Goal: Information Seeking & Learning: Learn about a topic

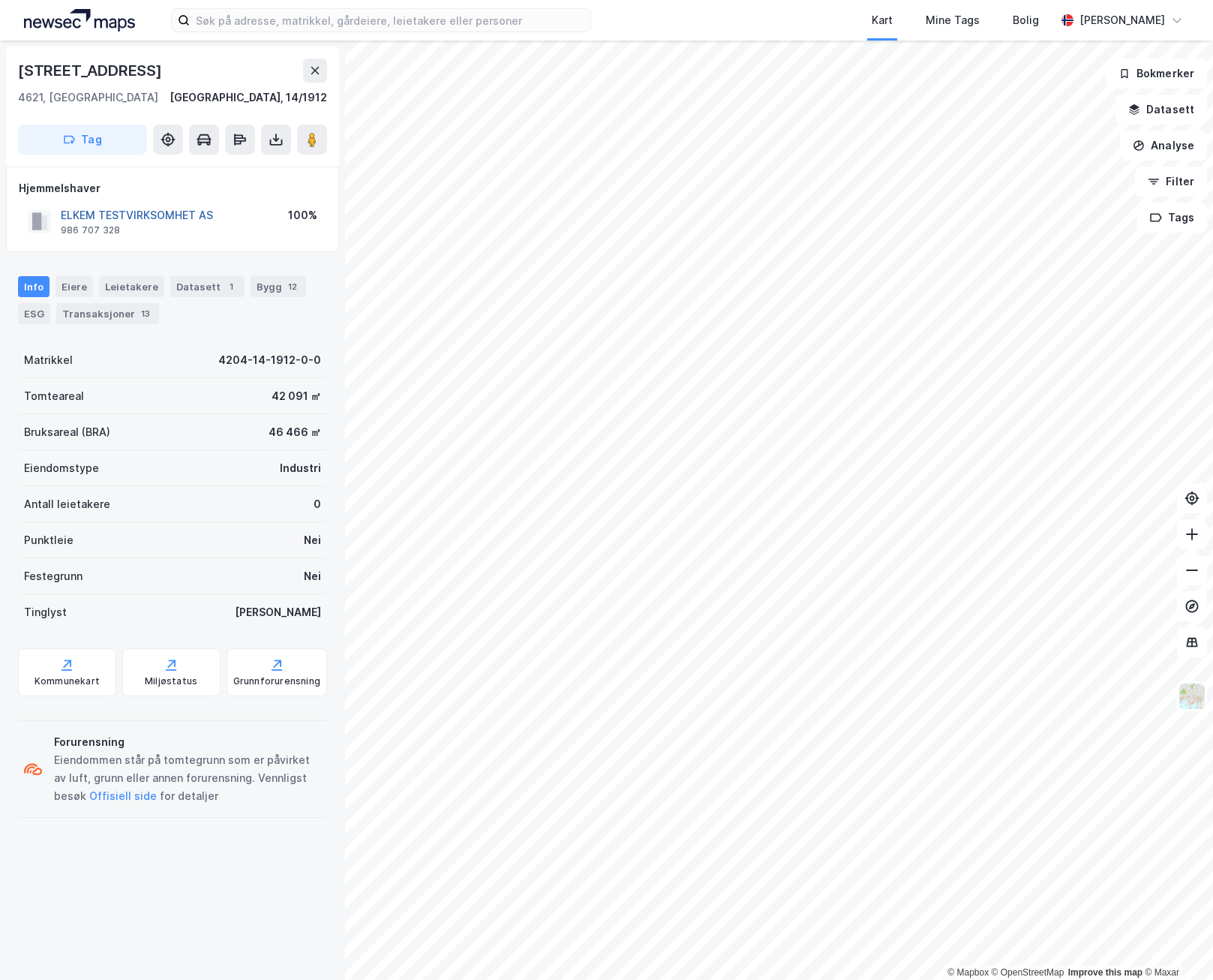
click at [0, 0] on button "ELKEM TESTVIRKSOMHET AS" at bounding box center [0, 0] width 0 height 0
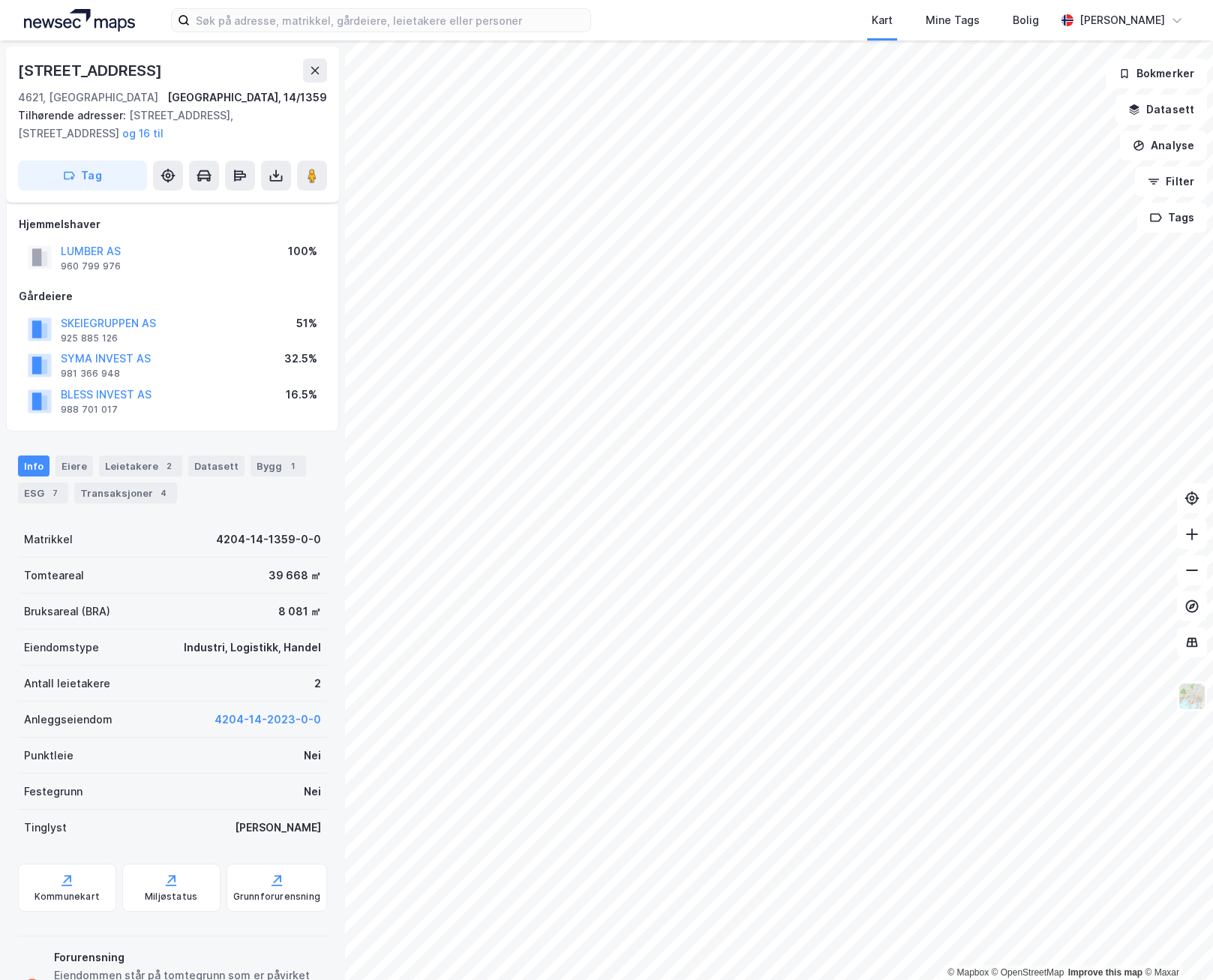
scroll to position [6, 0]
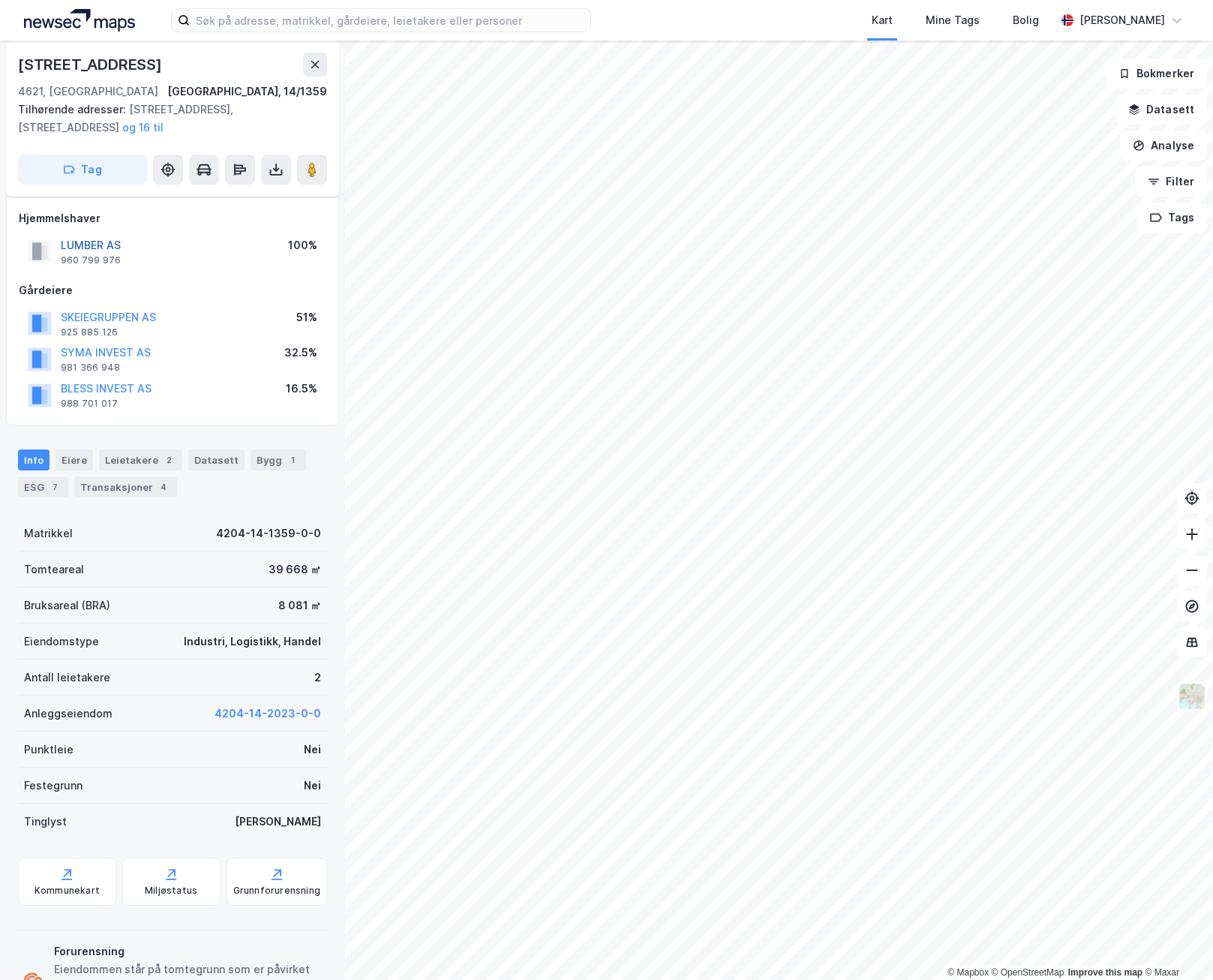
click at [0, 0] on button "LUMBER AS" at bounding box center [0, 0] width 0 height 0
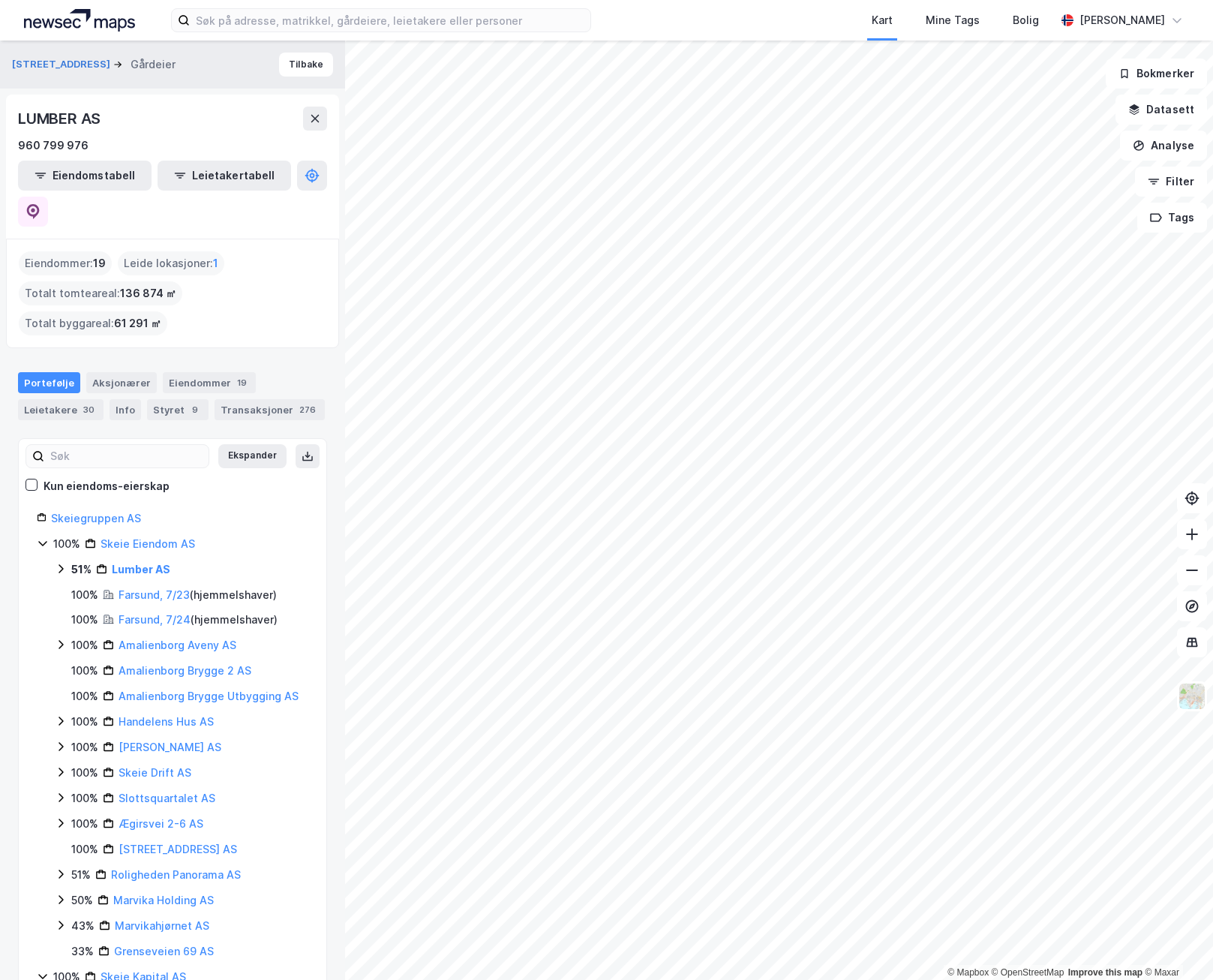
click at [705, 979] on html "Kart Mine Tags Bolig [PERSON_NAME] © Mapbox © OpenStreetMap Improve this map © …" at bounding box center [606, 490] width 1213 height 980
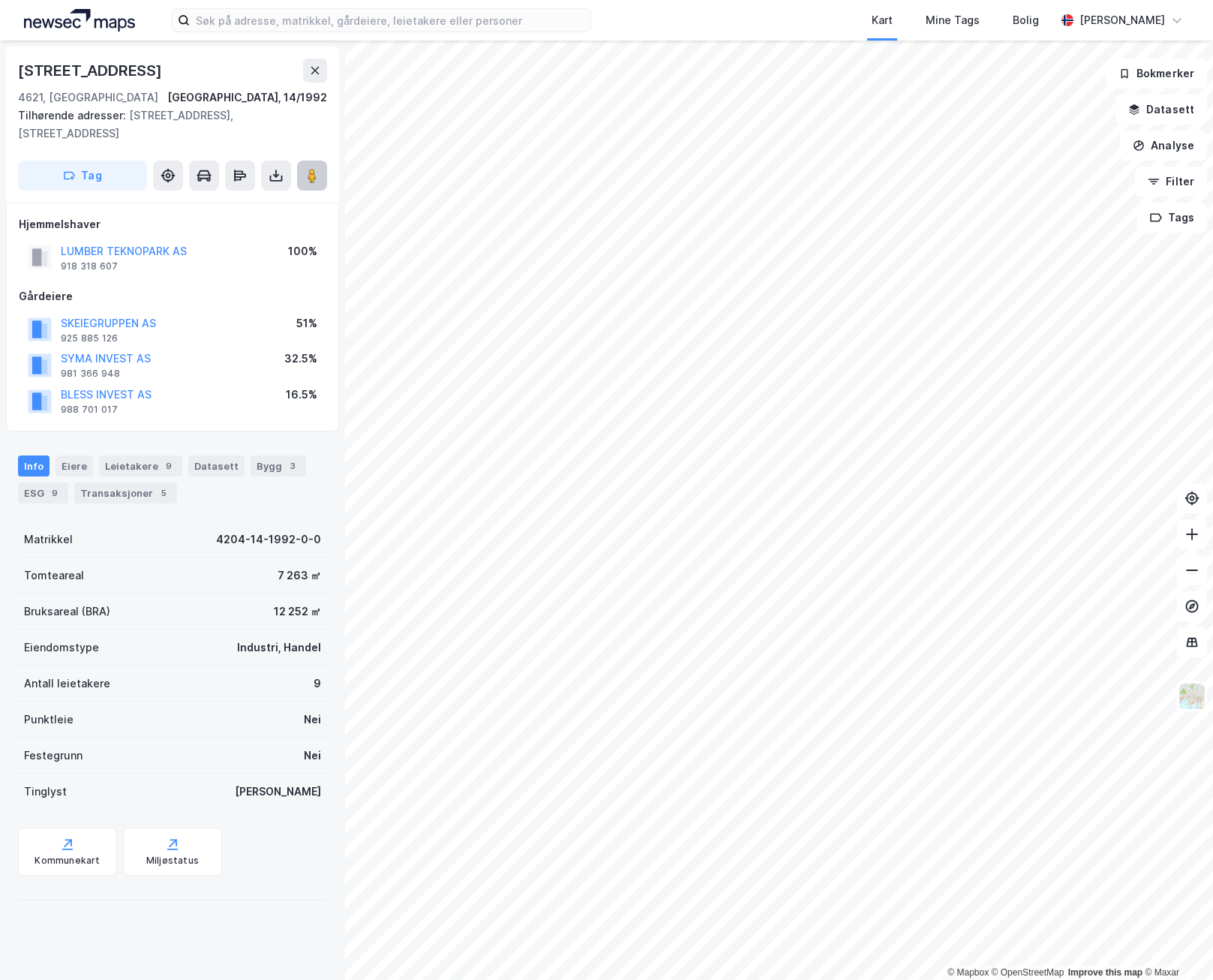
click at [313, 179] on image at bounding box center [311, 176] width 9 height 15
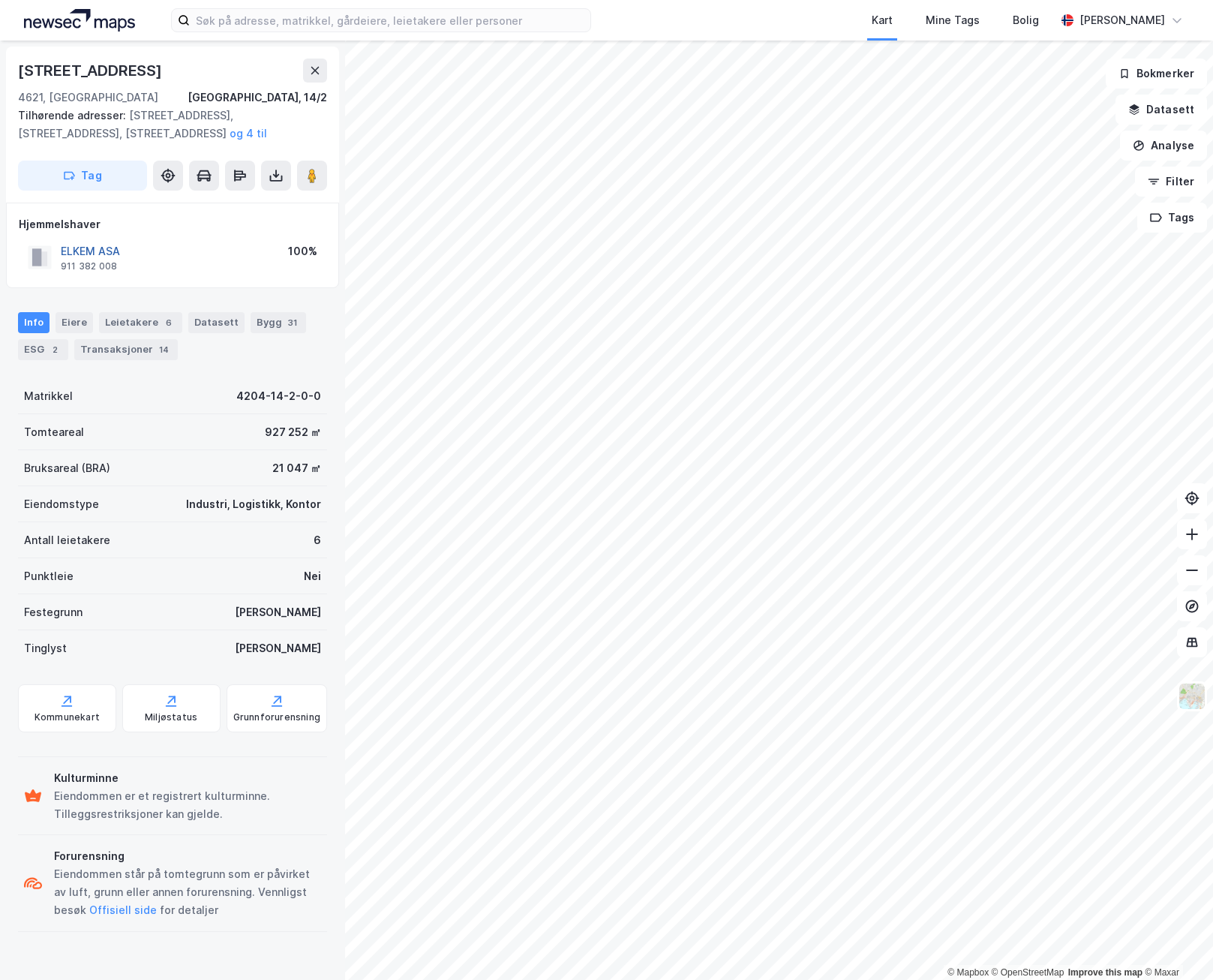
click at [0, 0] on button "ELKEM ASA" at bounding box center [0, 0] width 0 height 0
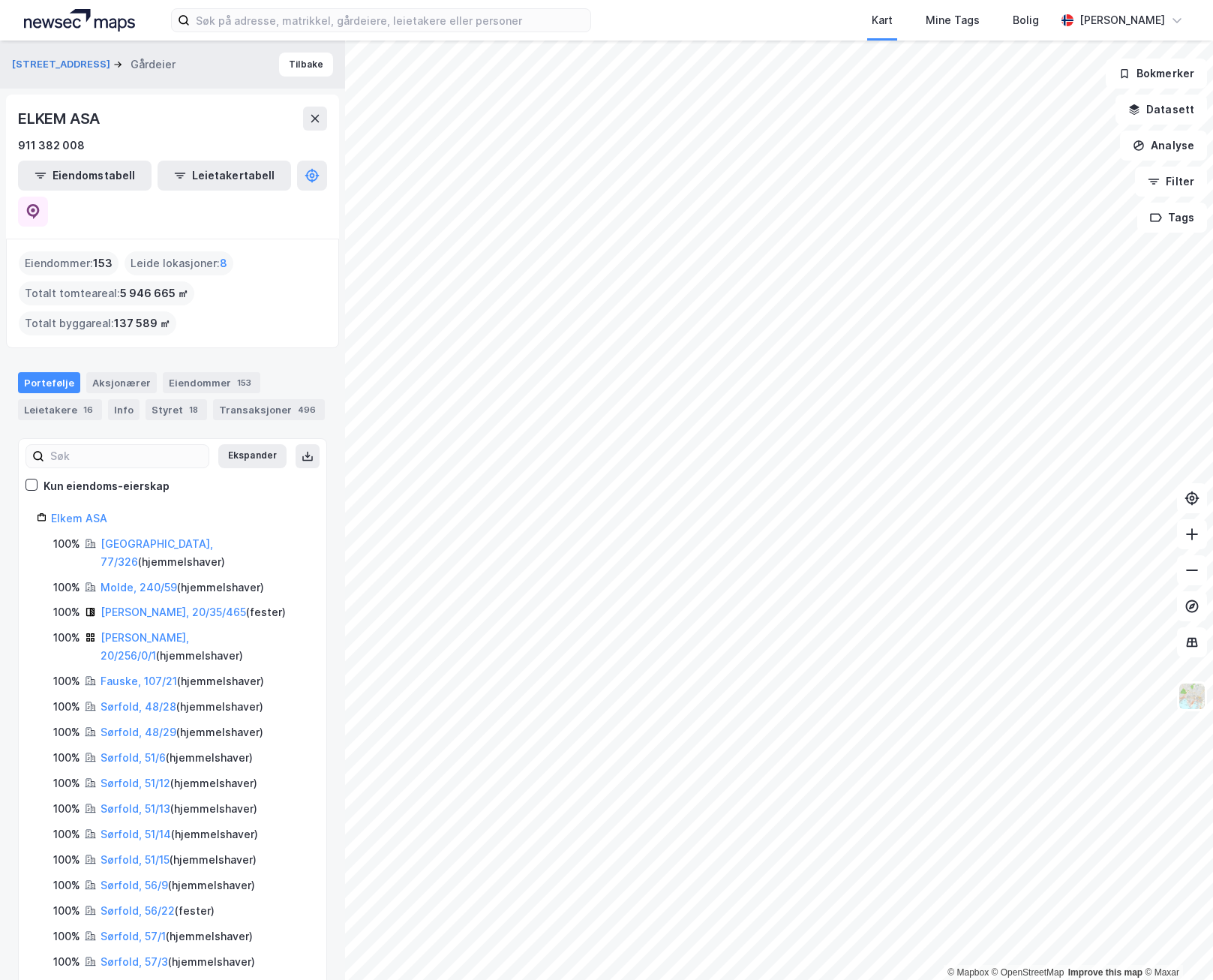
click at [284, 468] on div "© Mapbox © OpenStreetMap Improve this map © Maxar Fiskåveien 5 Gårdeier Tilbake…" at bounding box center [606, 510] width 1213 height 940
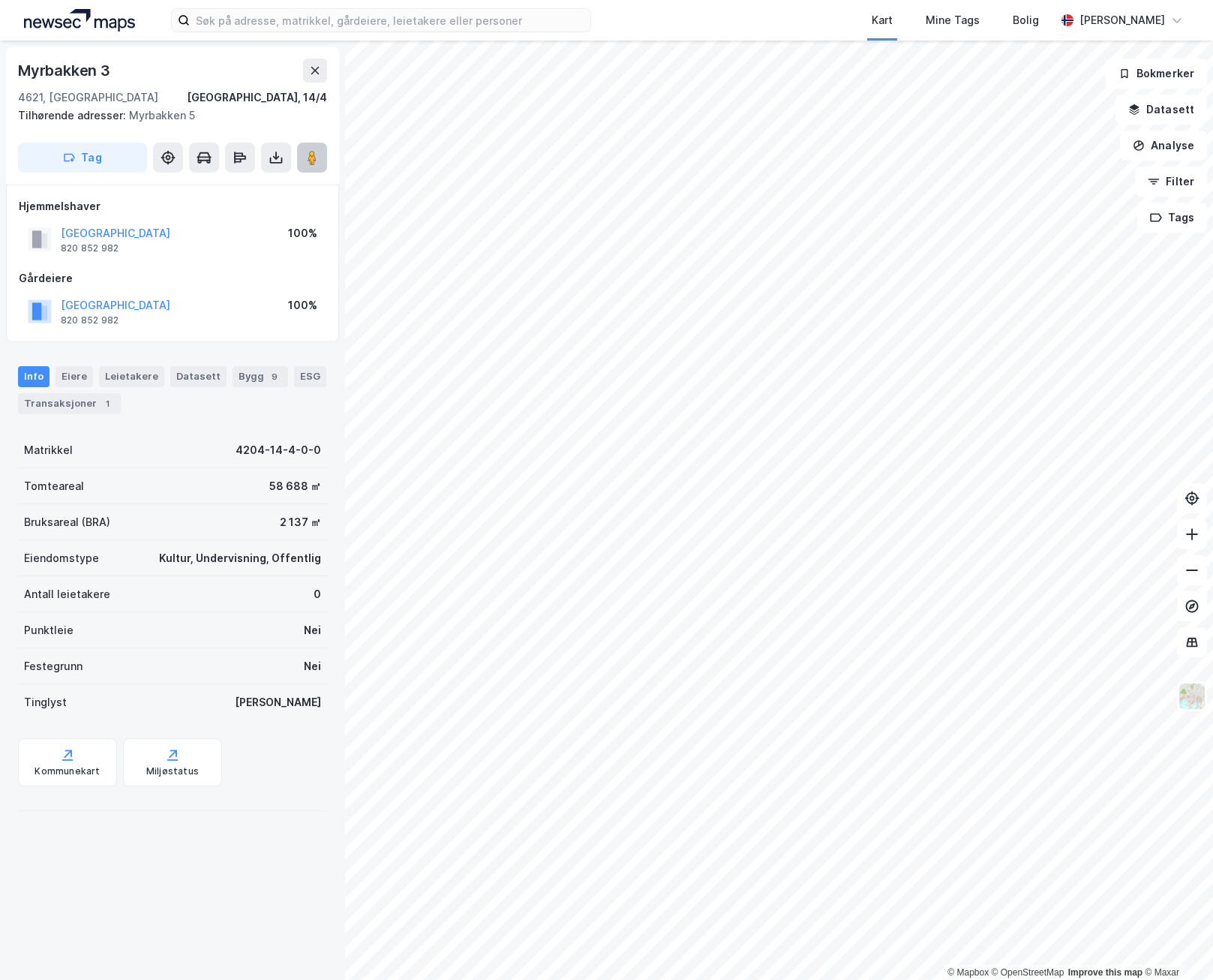
click at [316, 147] on button at bounding box center [312, 157] width 30 height 30
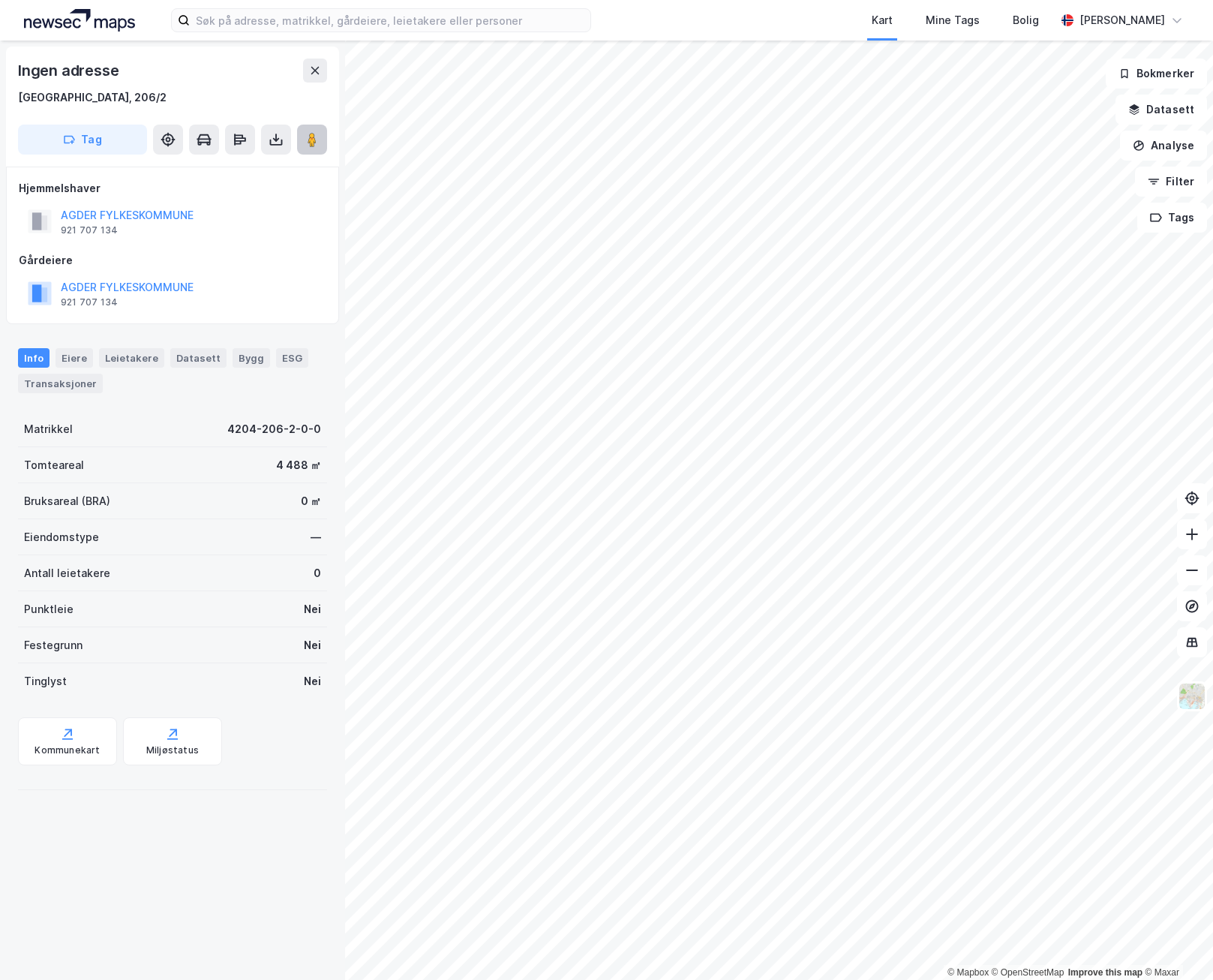
click at [313, 140] on image at bounding box center [311, 140] width 9 height 15
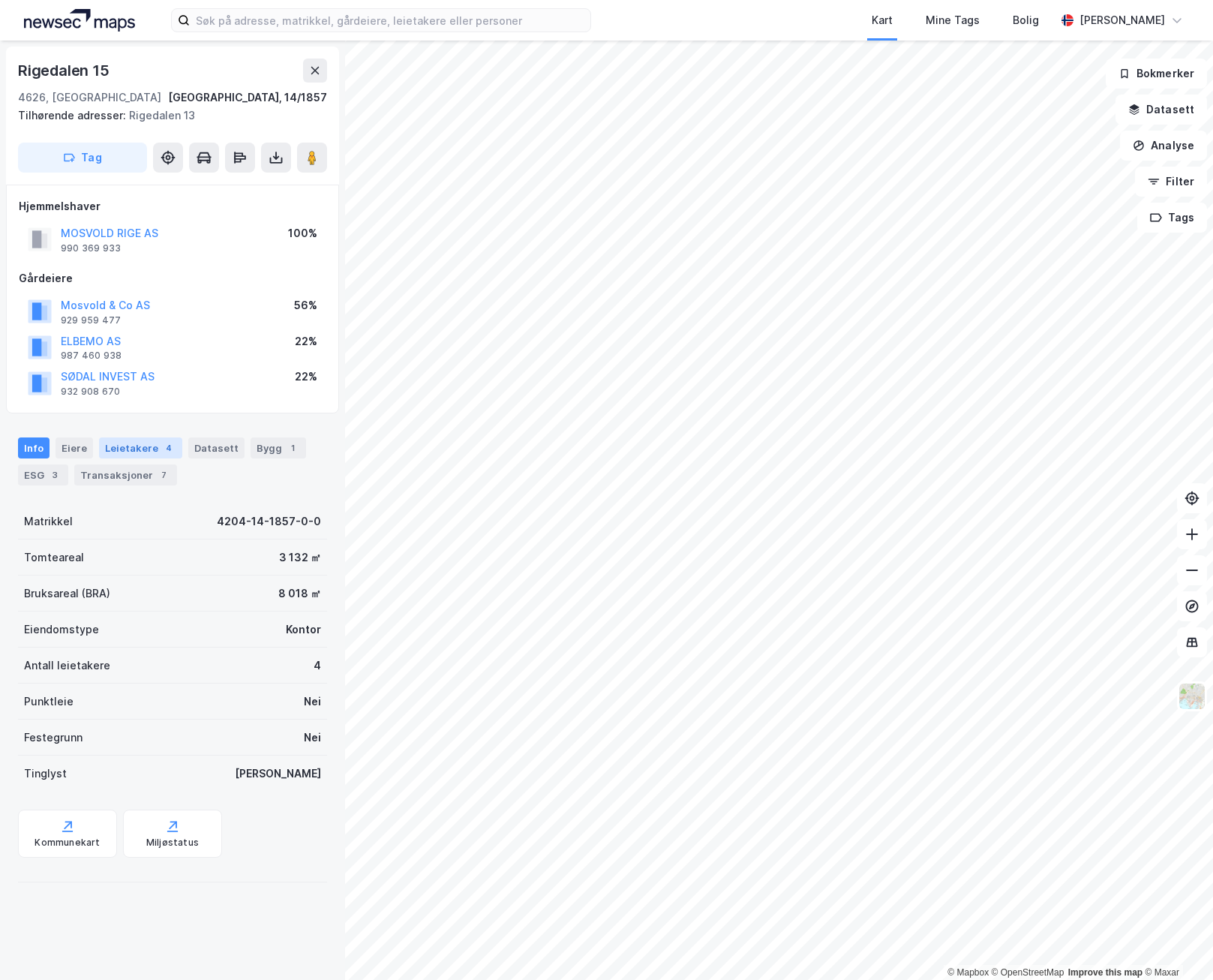
click at [162, 451] on div "4" at bounding box center [169, 448] width 15 height 15
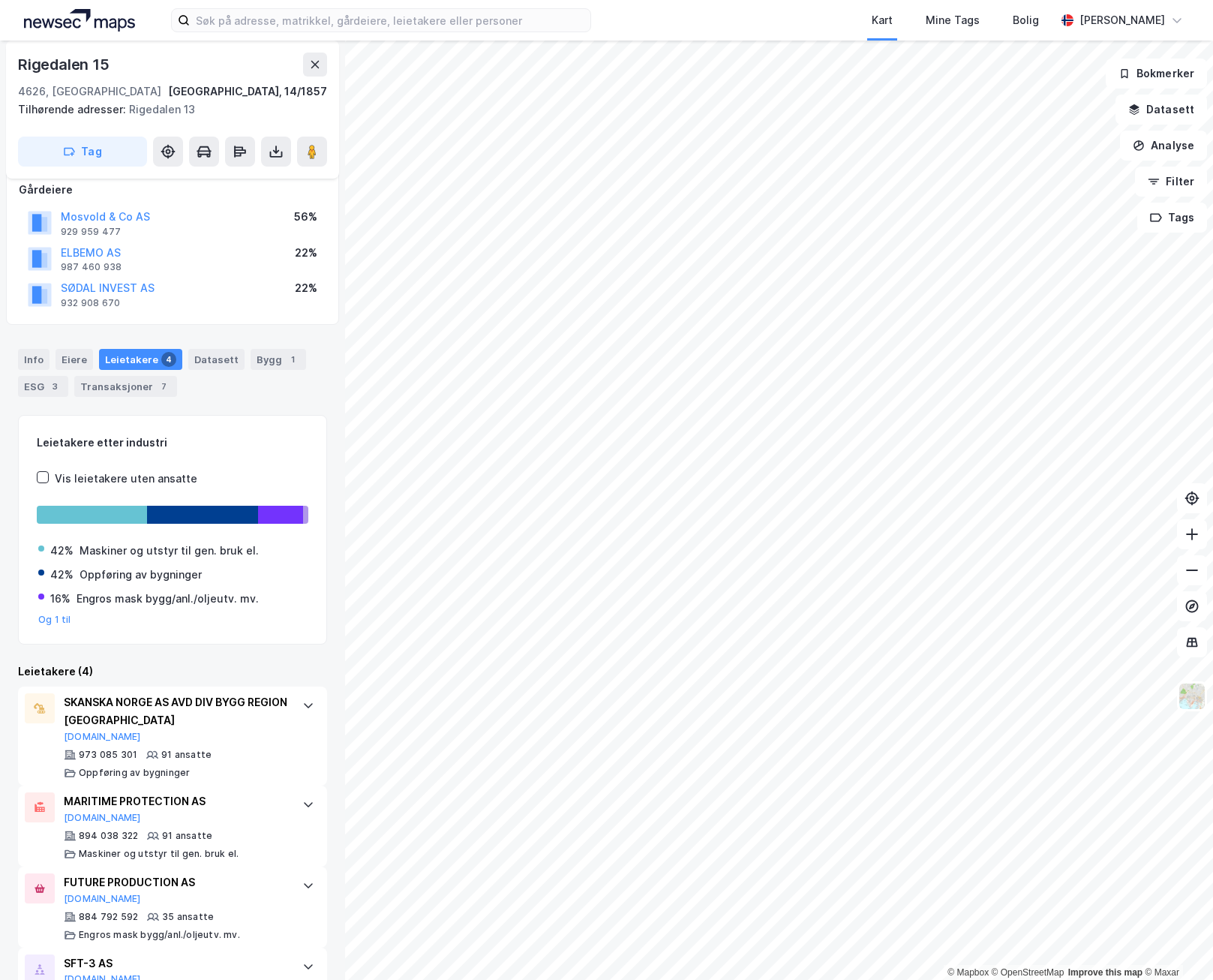
scroll to position [156, 0]
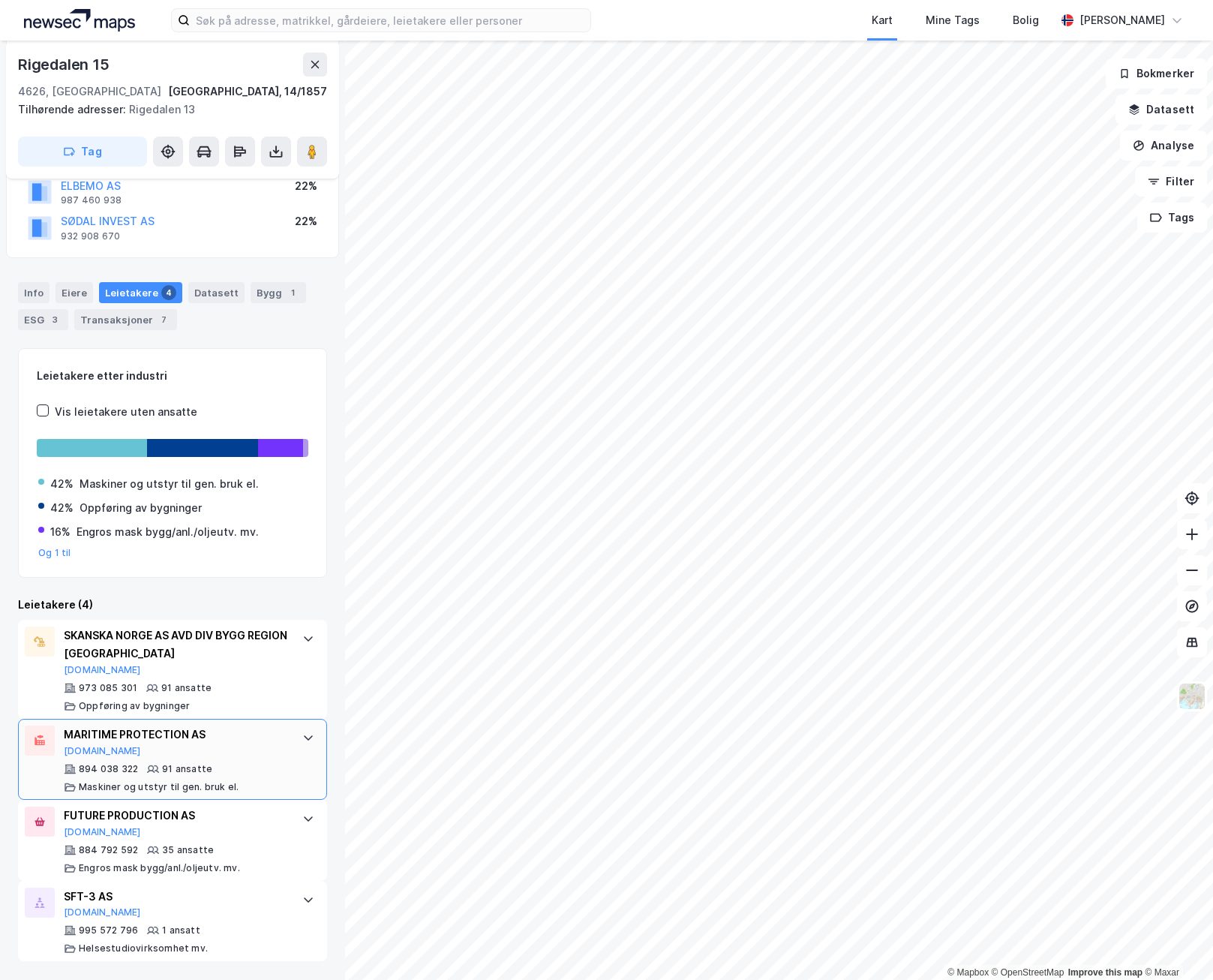
click at [302, 736] on icon at bounding box center [308, 738] width 12 height 12
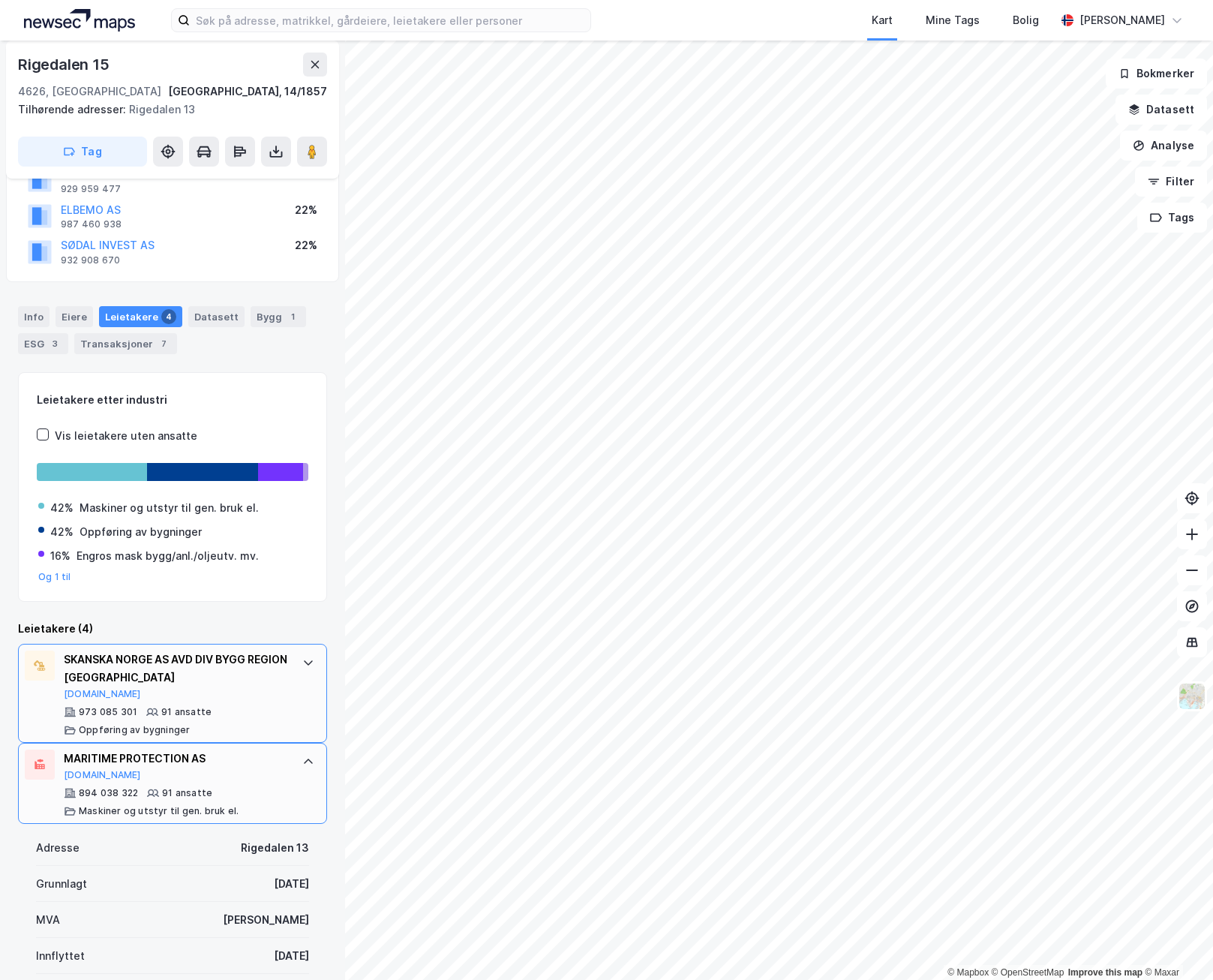
scroll to position [130, 0]
click at [296, 674] on div at bounding box center [308, 663] width 24 height 24
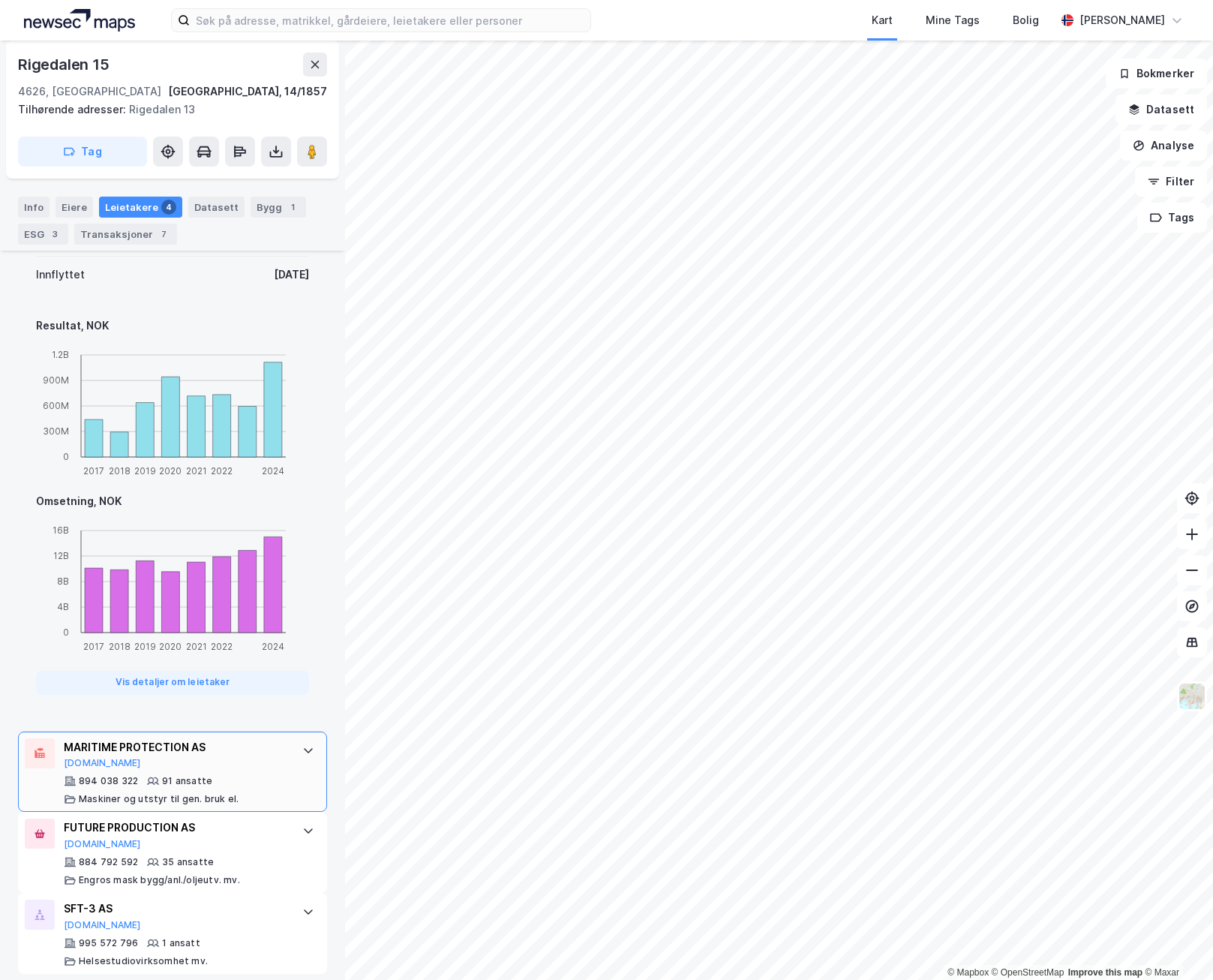
scroll to position [888, 0]
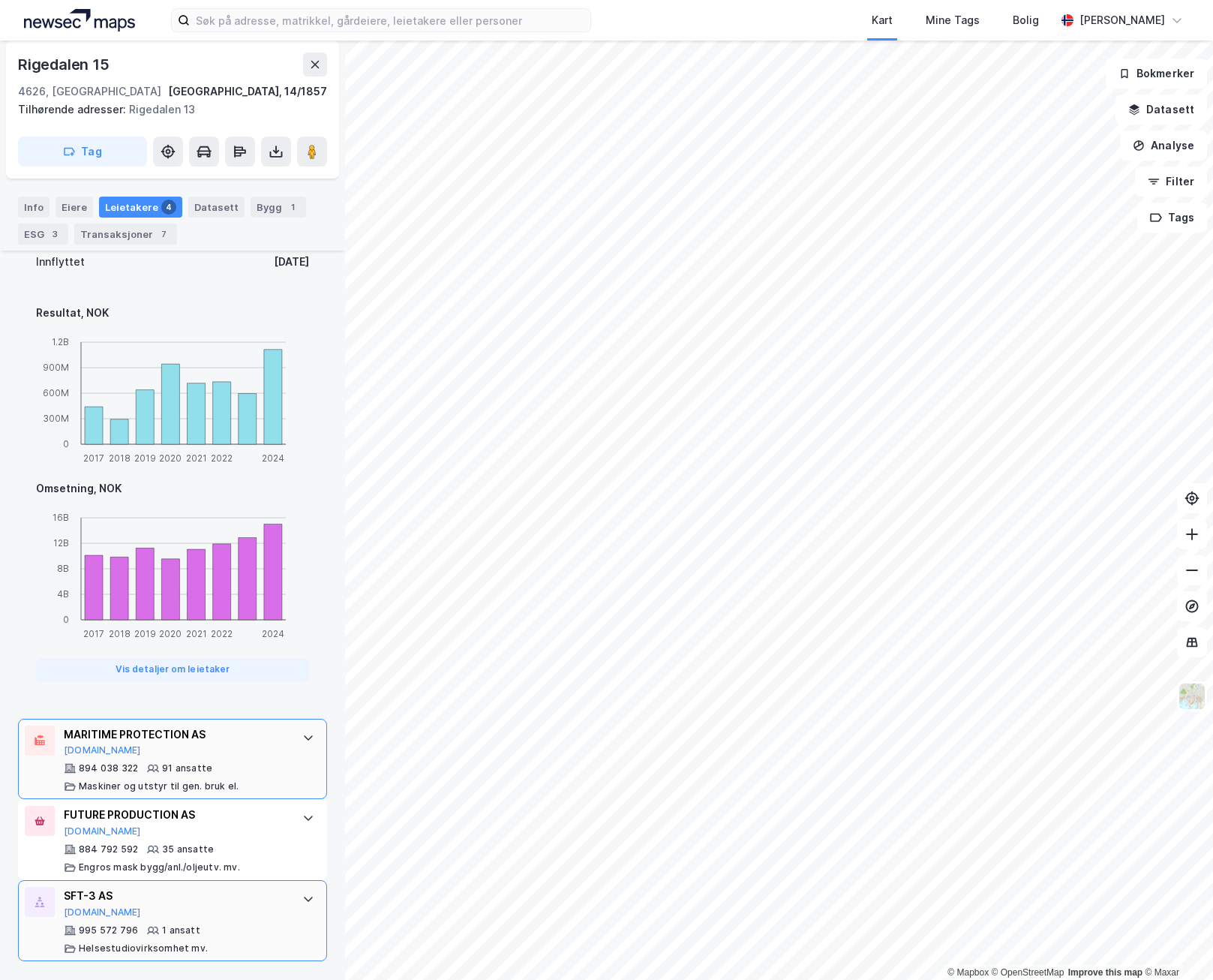
click at [218, 909] on div "SFT-3 AS [DOMAIN_NAME]" at bounding box center [176, 903] width 224 height 31
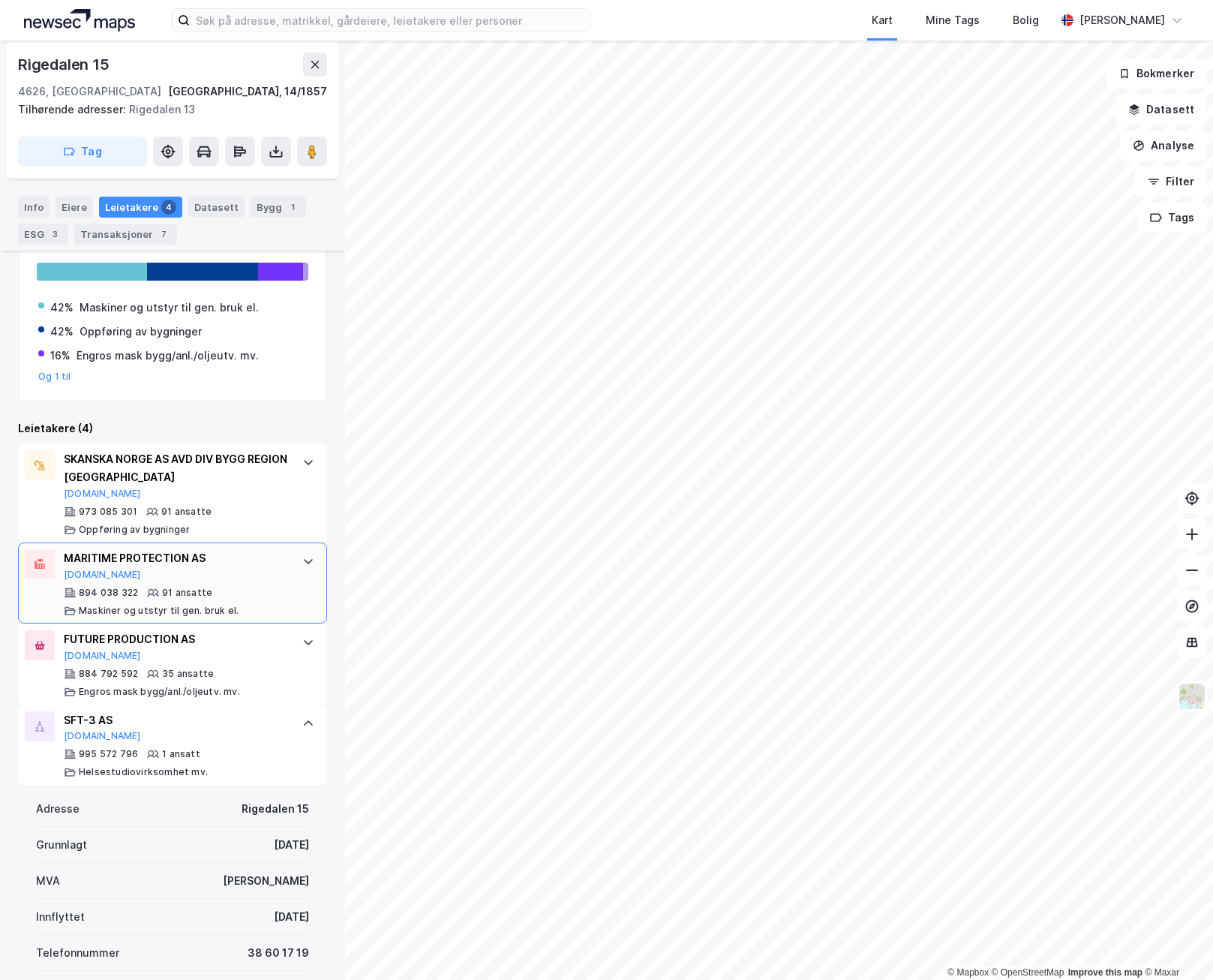
scroll to position [329, 0]
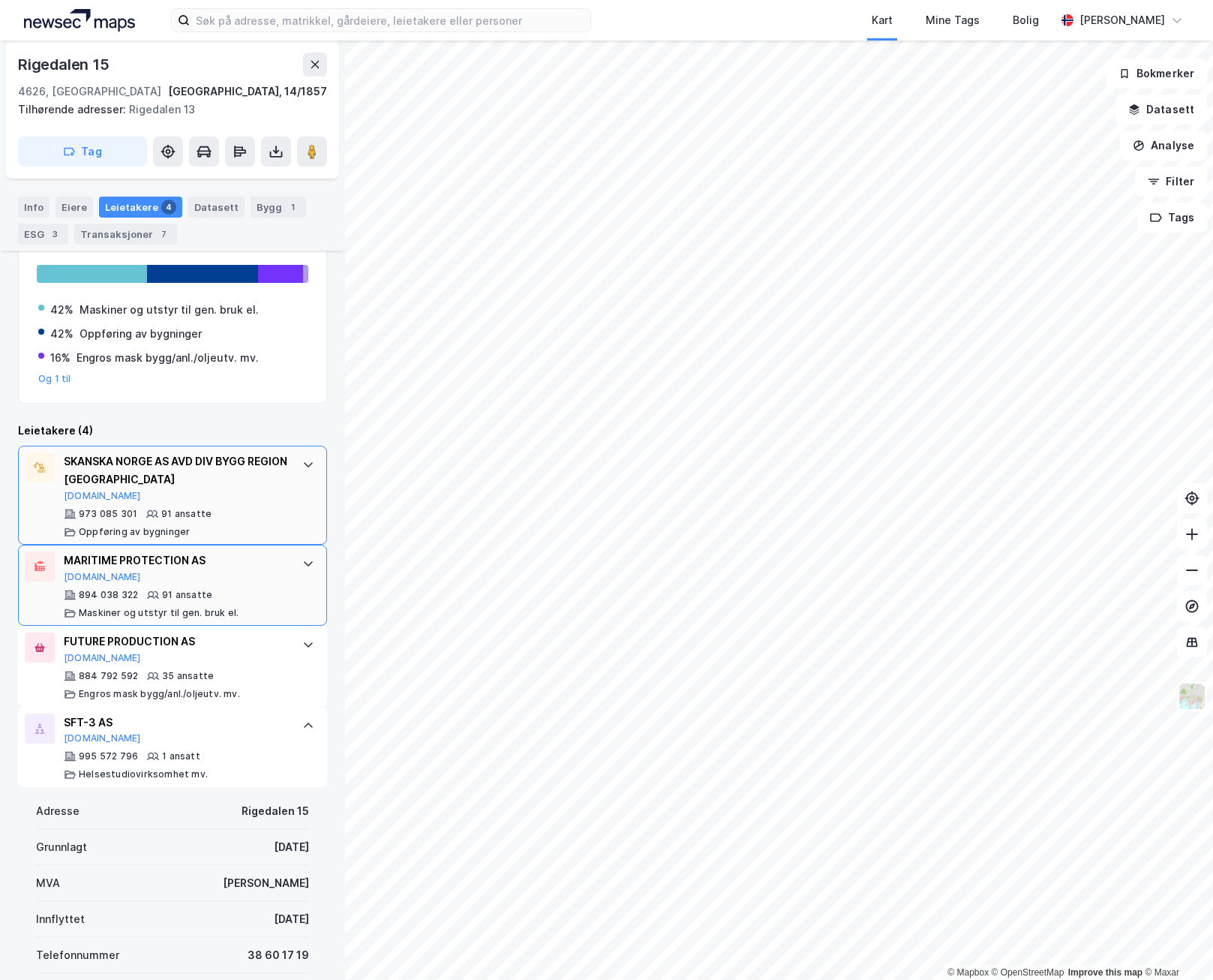
click at [252, 509] on div "973 085 301 91 ansatte Oppføring av bygninger" at bounding box center [176, 523] width 224 height 30
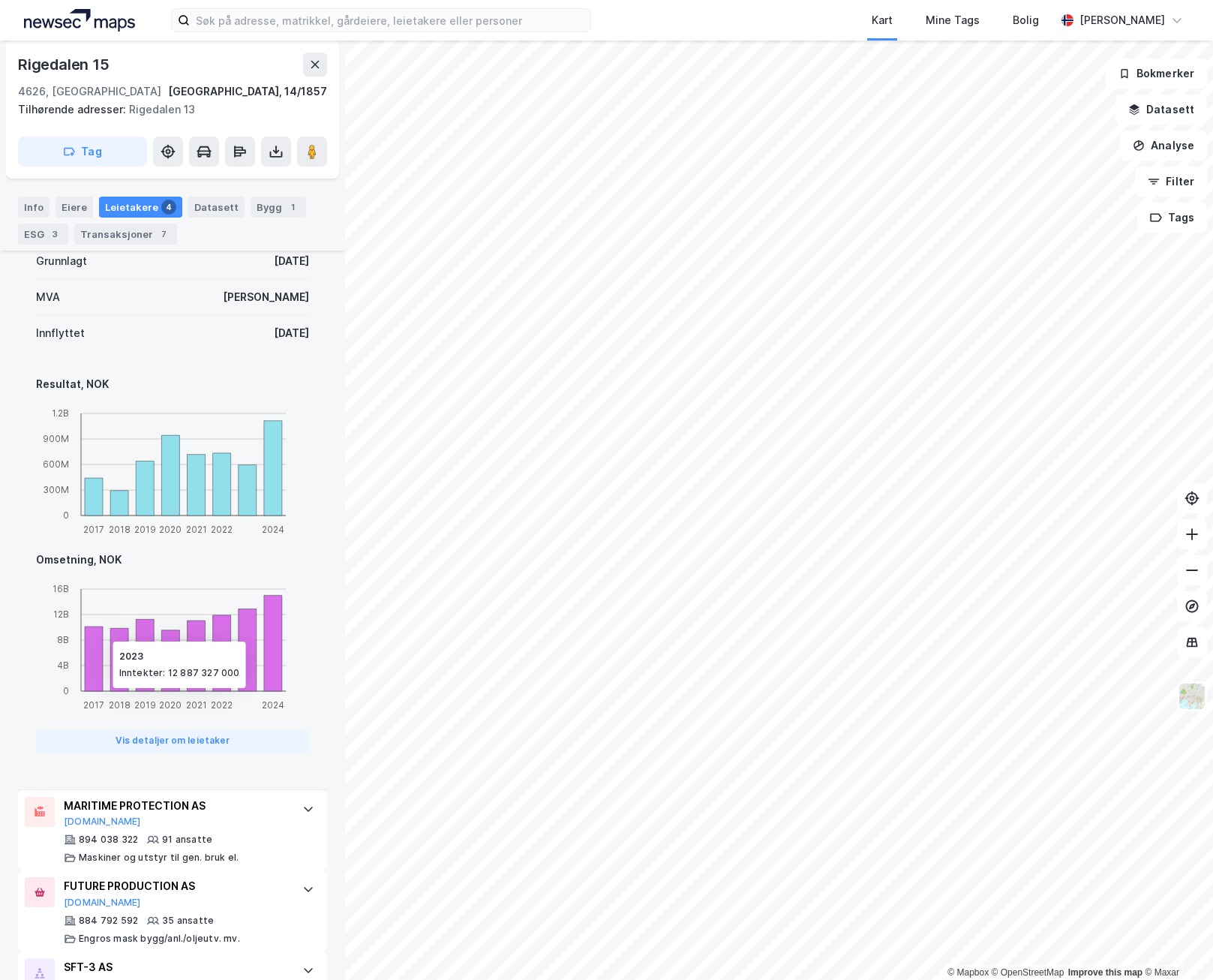
scroll to position [888, 0]
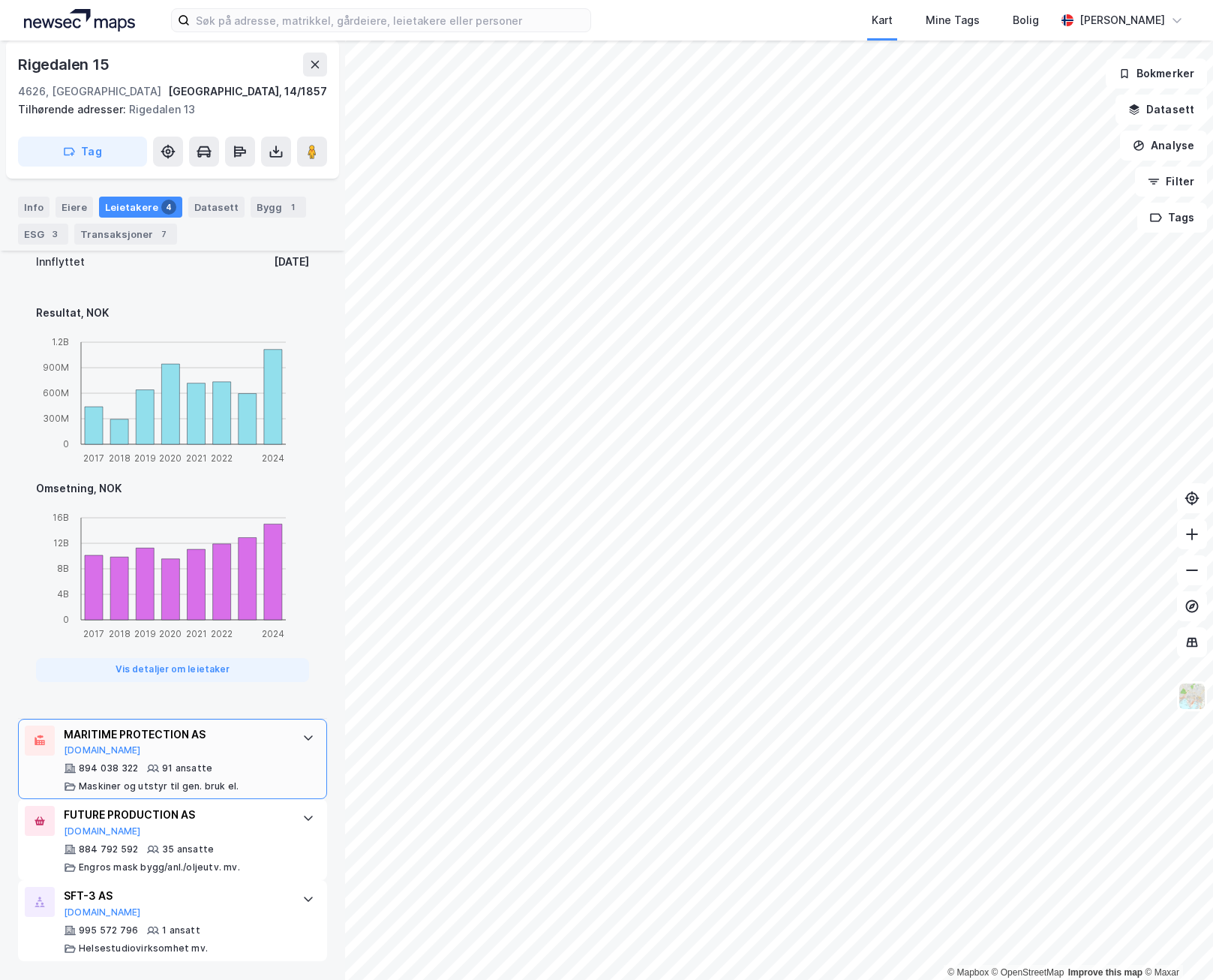
click at [216, 769] on div "894 038 322 91 ansatte [PERSON_NAME] og utstyr til gen. bruk el." at bounding box center [176, 778] width 224 height 30
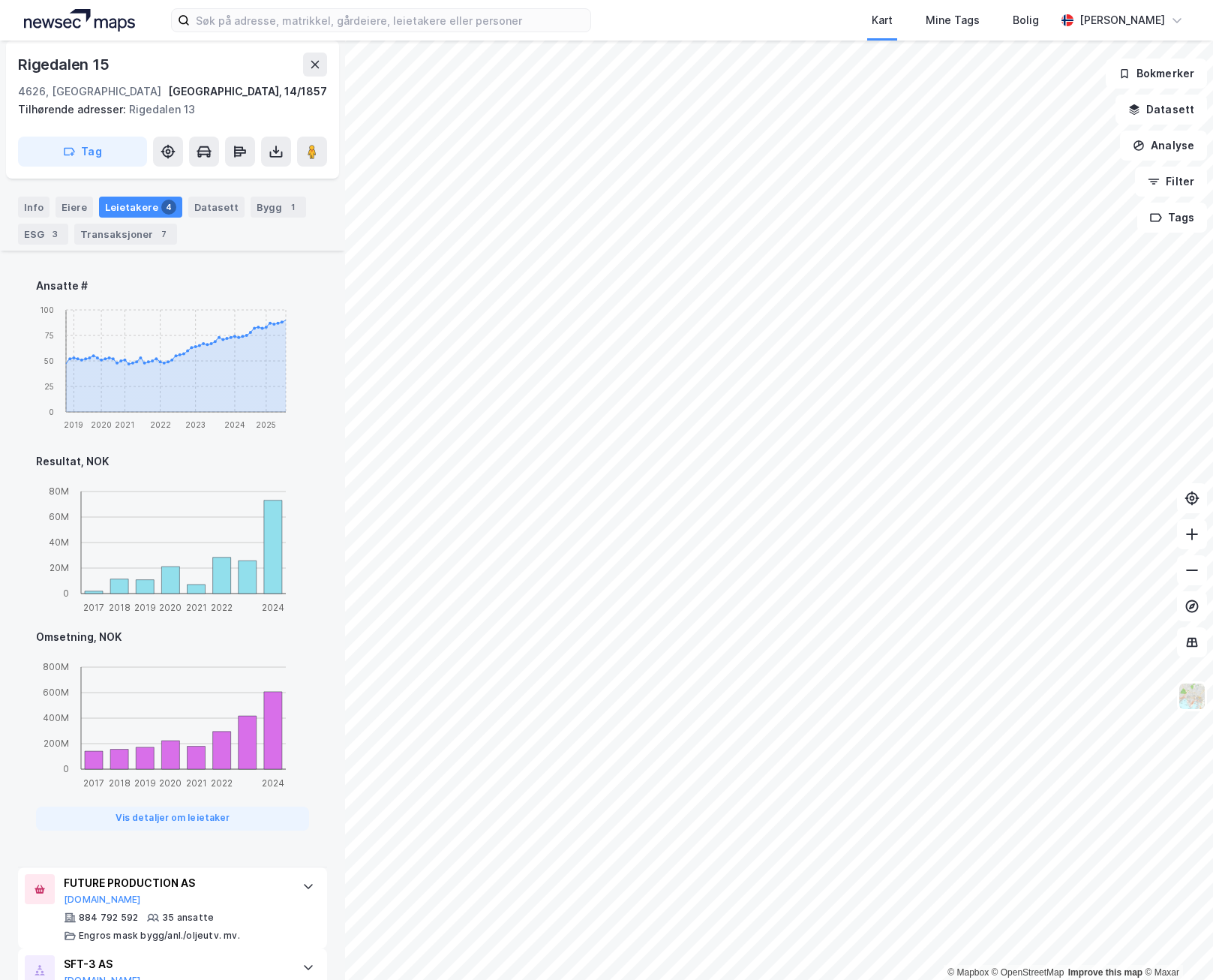
scroll to position [956, 0]
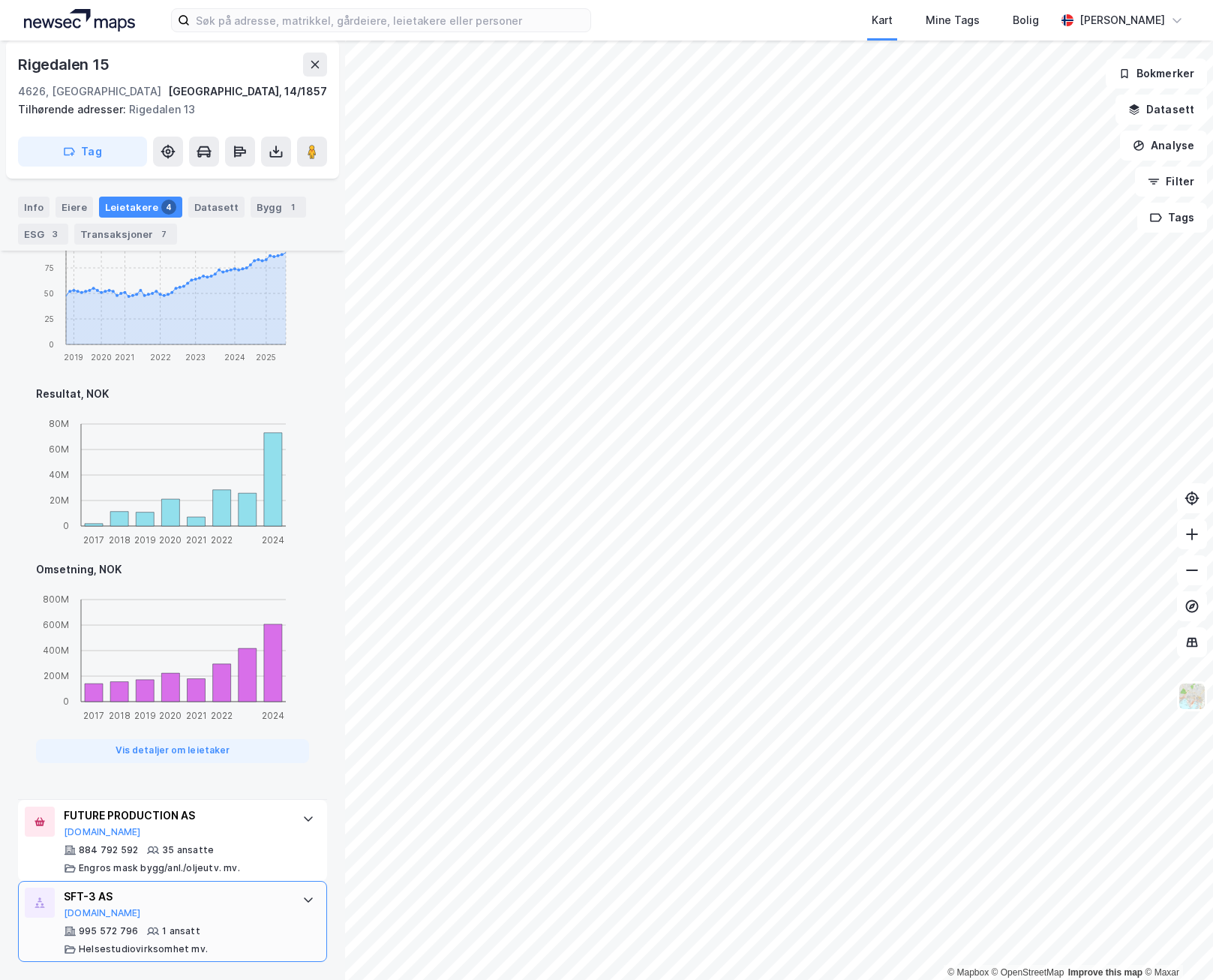
click at [197, 897] on div "SFT-3 AS" at bounding box center [176, 896] width 224 height 18
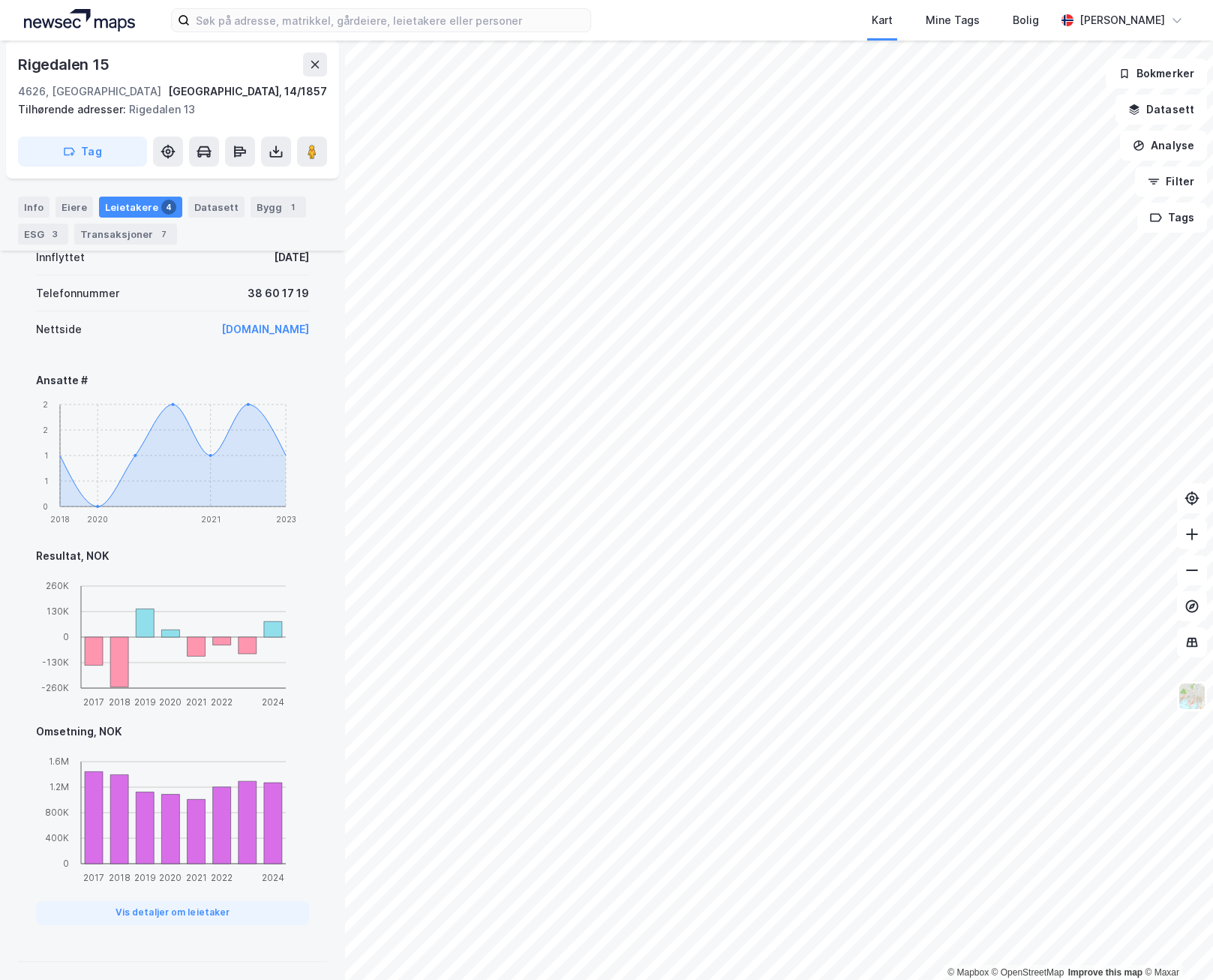
scroll to position [692, 0]
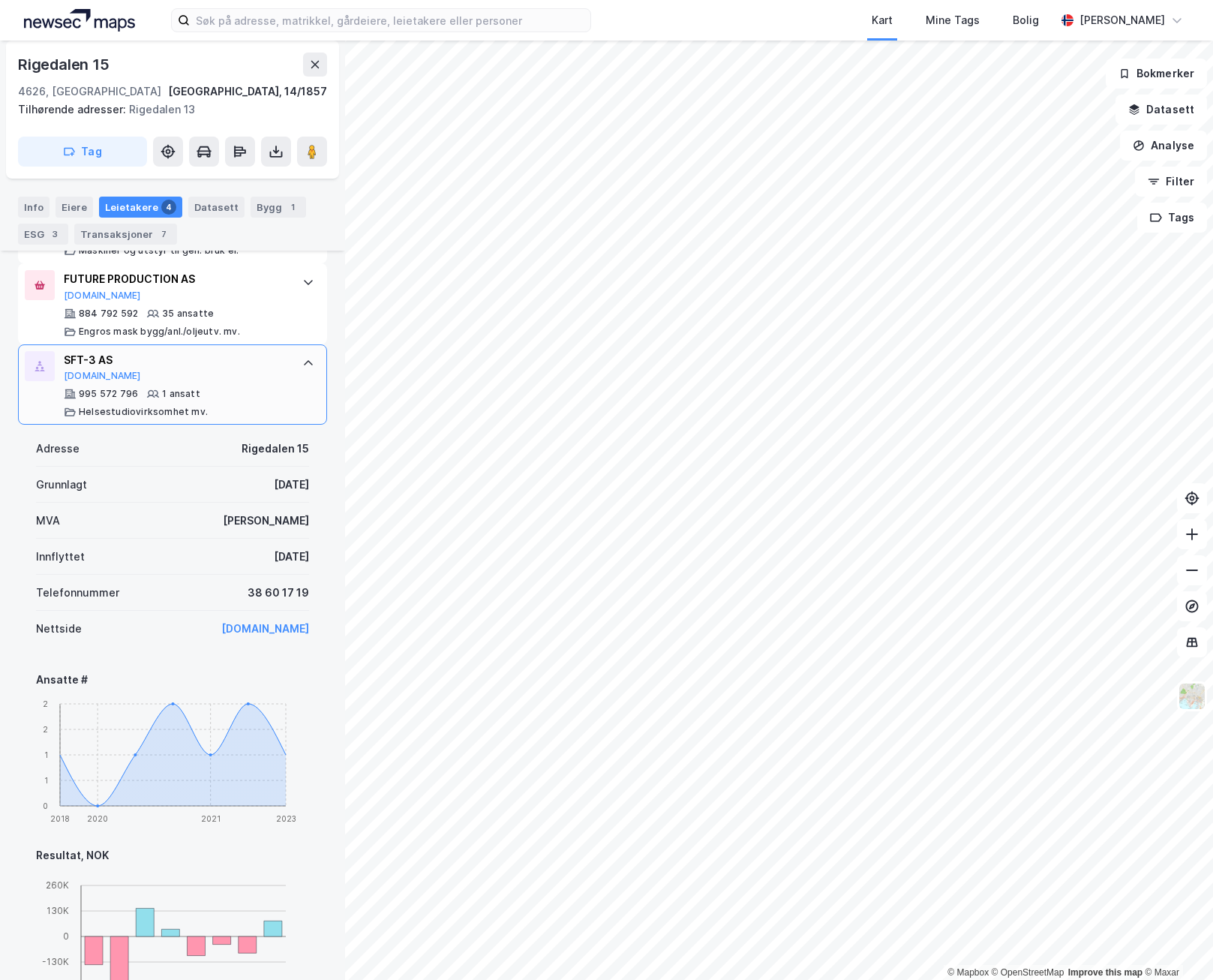
click at [285, 363] on div "SFT-3 AS [DOMAIN_NAME] 995 572 796 1 ansatt Helsestudiovirksomhet mv." at bounding box center [172, 385] width 309 height 81
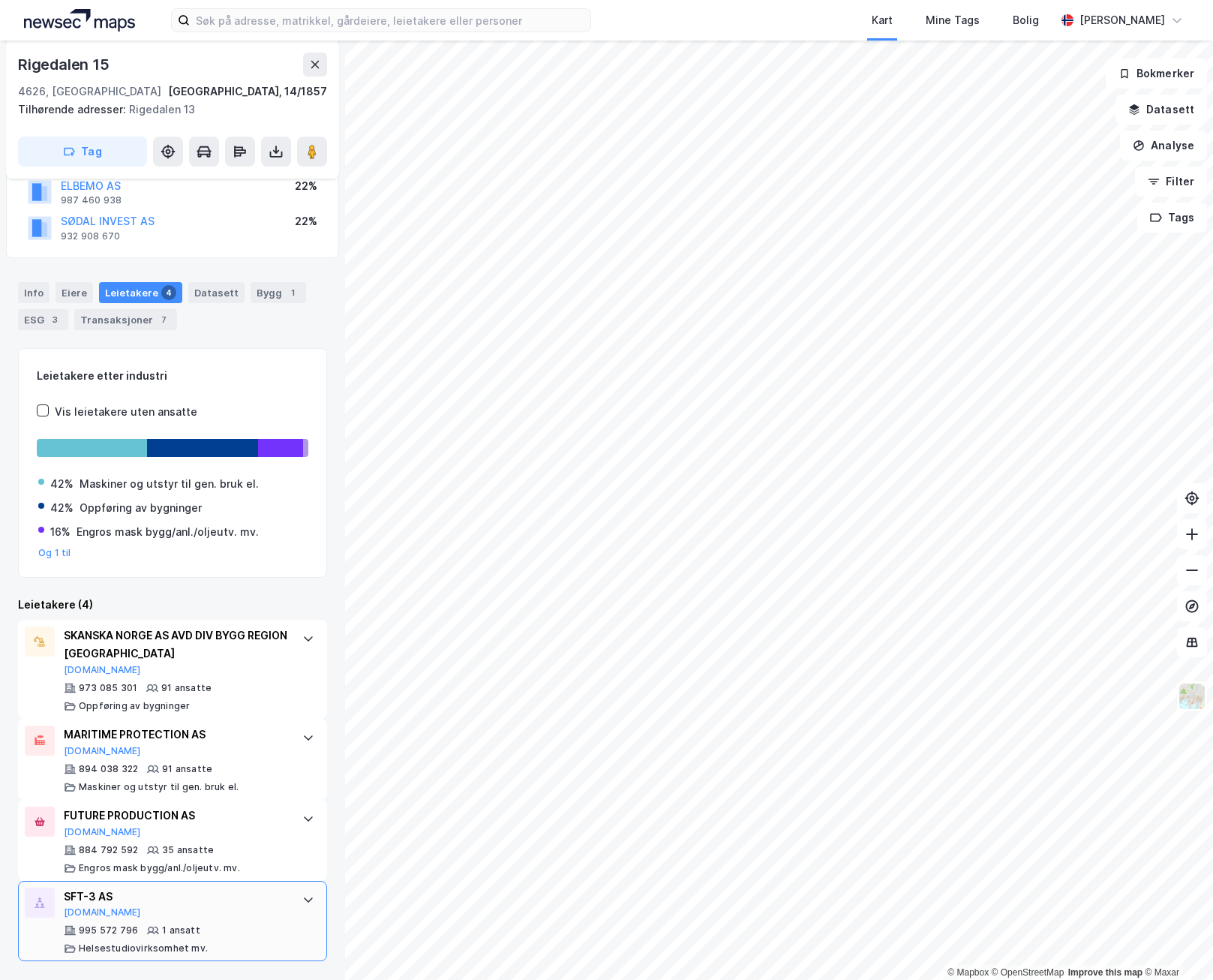
scroll to position [156, 0]
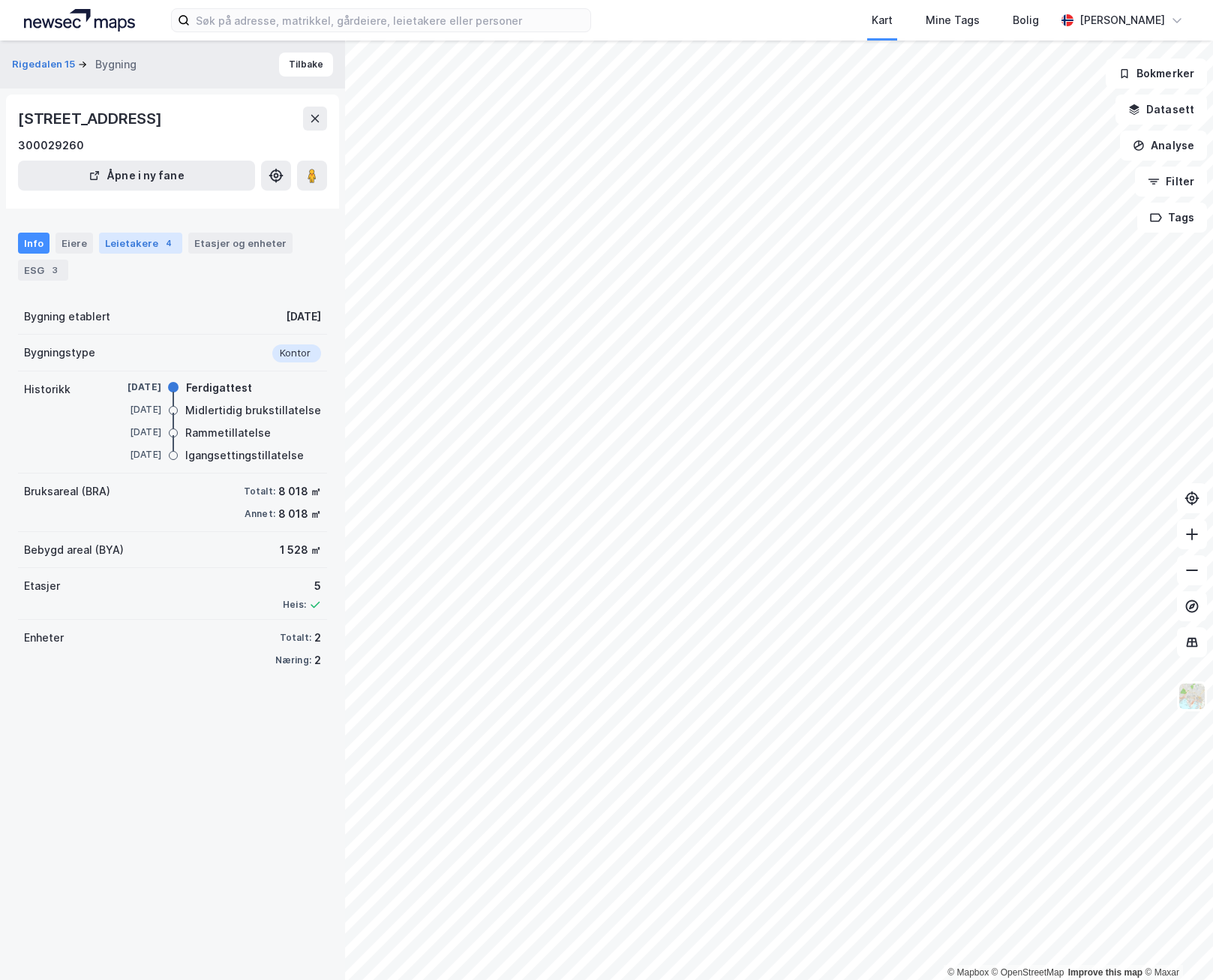
click at [122, 237] on div "Leietakere 4" at bounding box center [141, 242] width 83 height 21
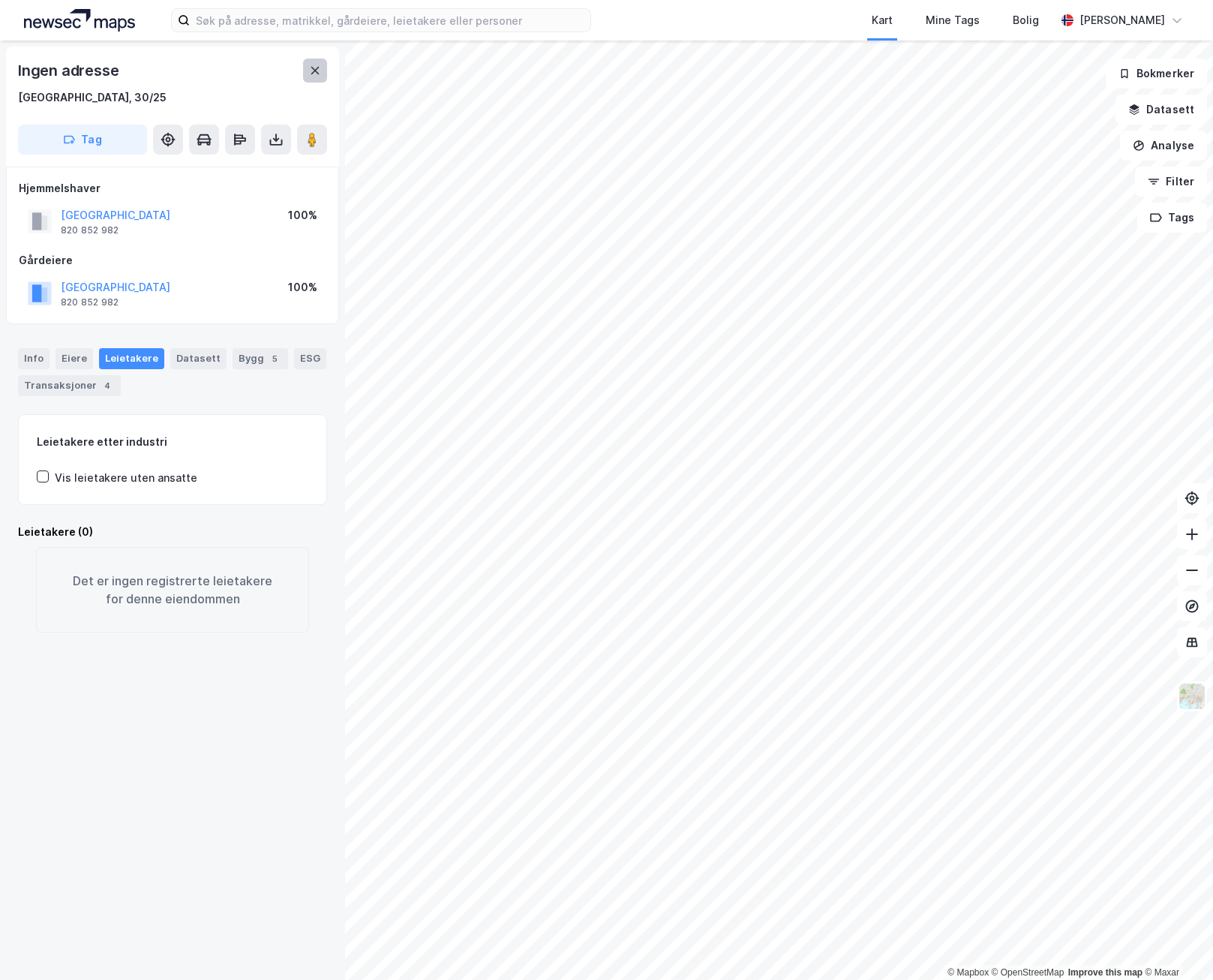
click at [316, 77] on button at bounding box center [315, 71] width 24 height 24
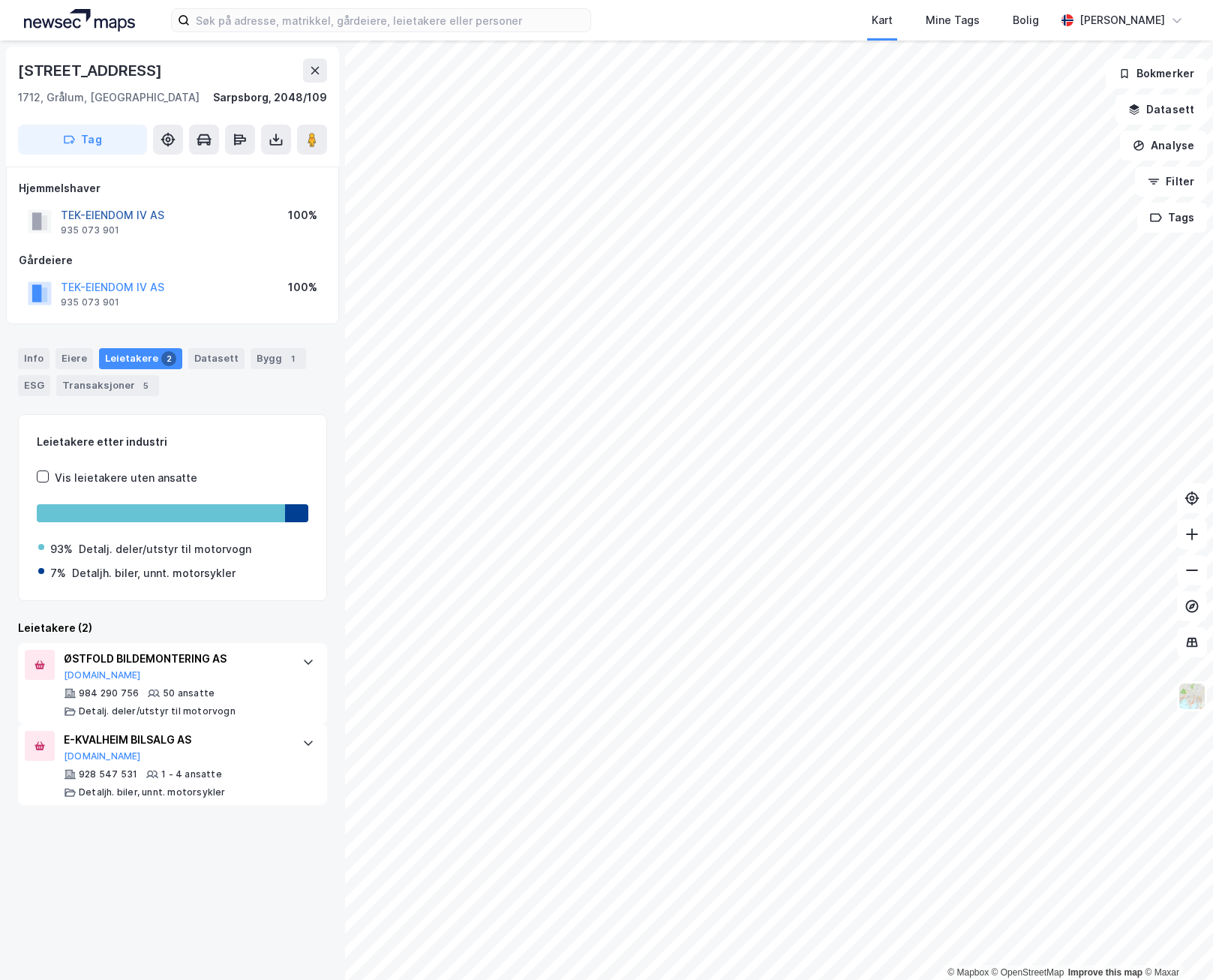
click at [0, 0] on button "TEK-EIENDOM IV AS" at bounding box center [0, 0] width 0 height 0
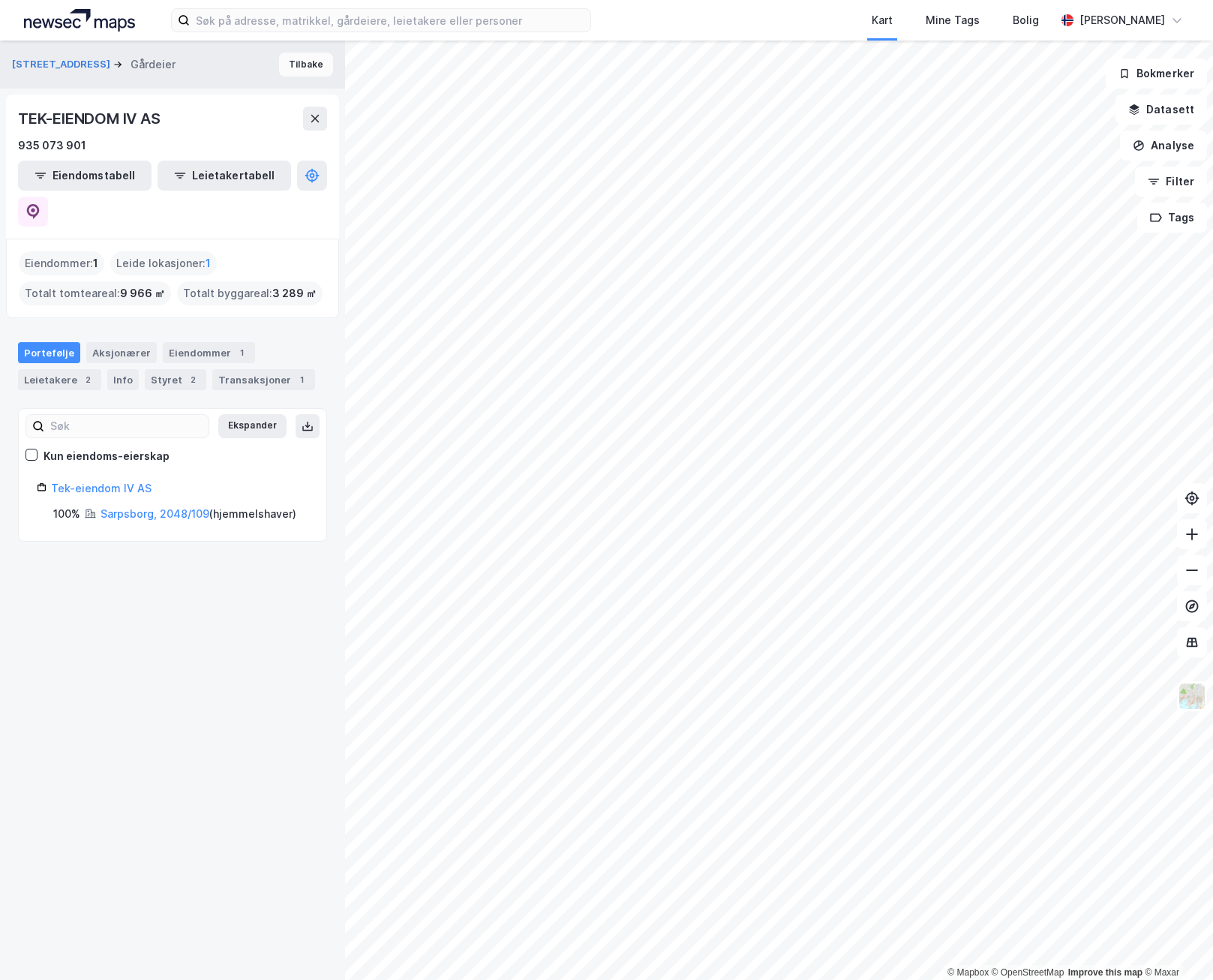
click at [287, 68] on button "Tilbake" at bounding box center [306, 64] width 54 height 24
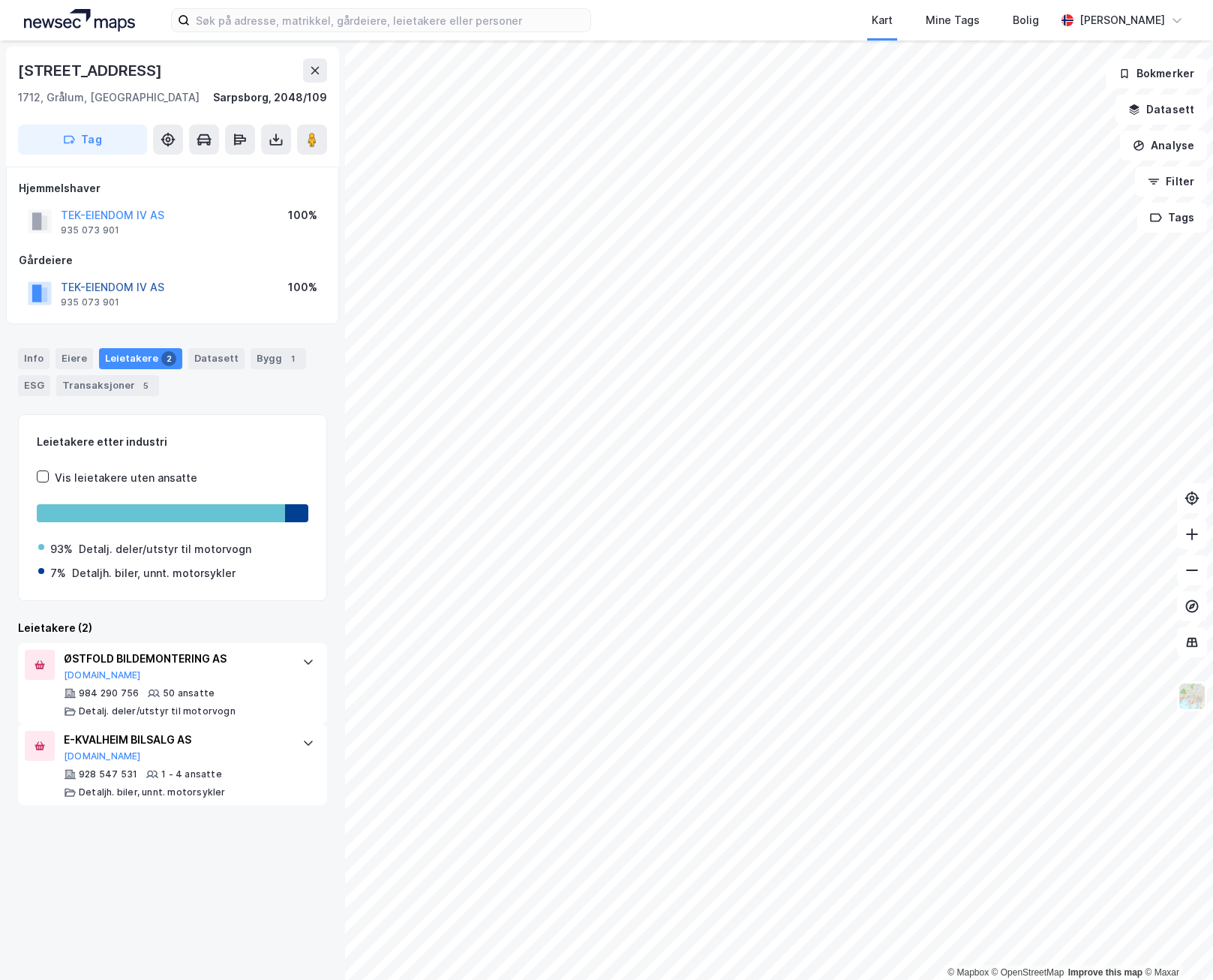
click at [0, 0] on button "TEK-EIENDOM IV AS" at bounding box center [0, 0] width 0 height 0
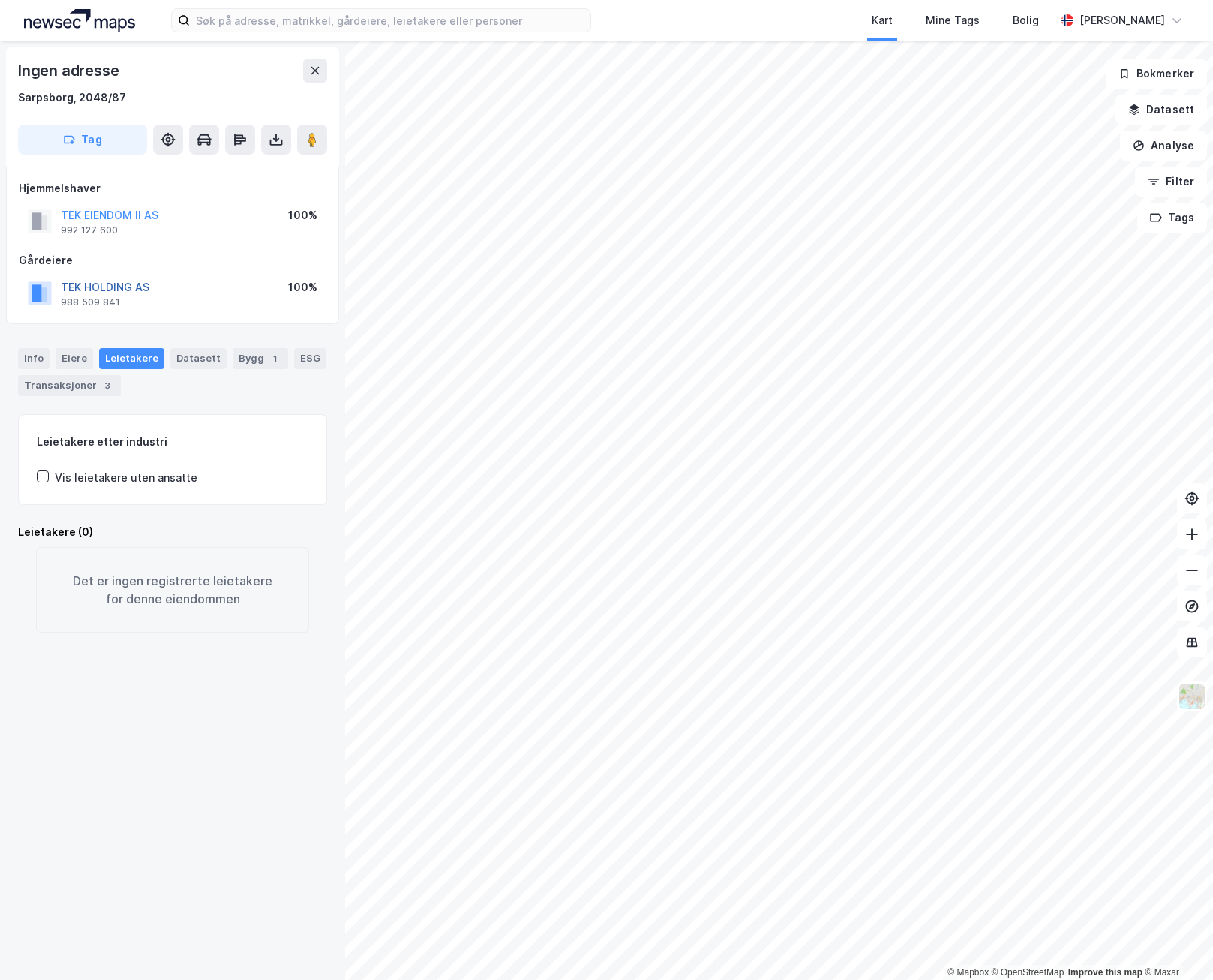
click at [0, 0] on button "TEK HOLDING AS" at bounding box center [0, 0] width 0 height 0
